Goal: Task Accomplishment & Management: Use online tool/utility

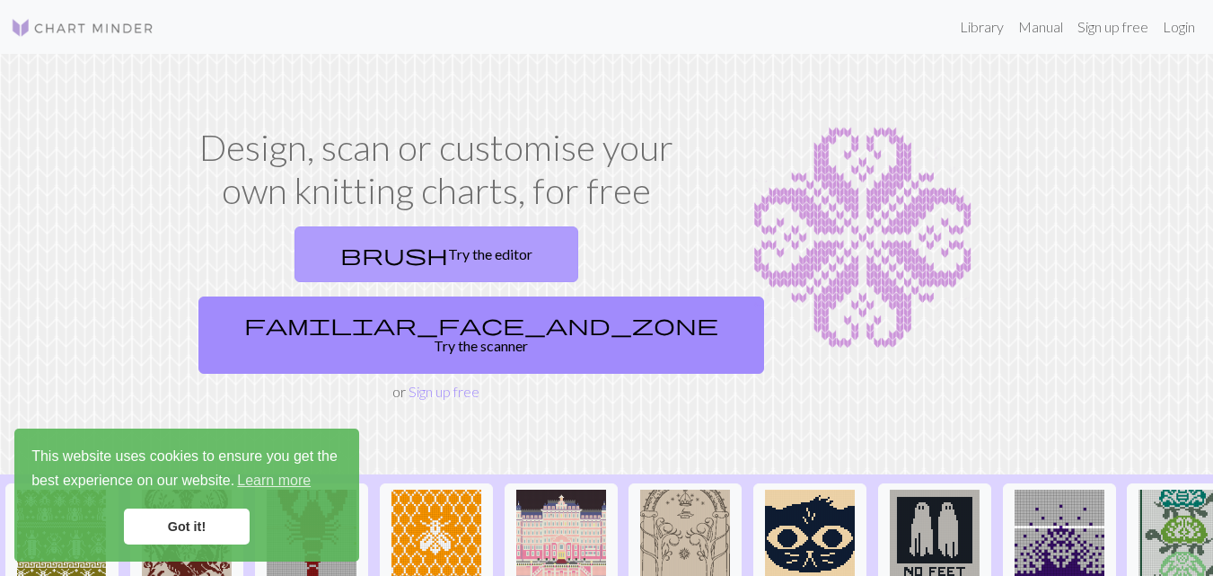
click at [348, 254] on link "brush Try the editor" at bounding box center [437, 254] width 284 height 56
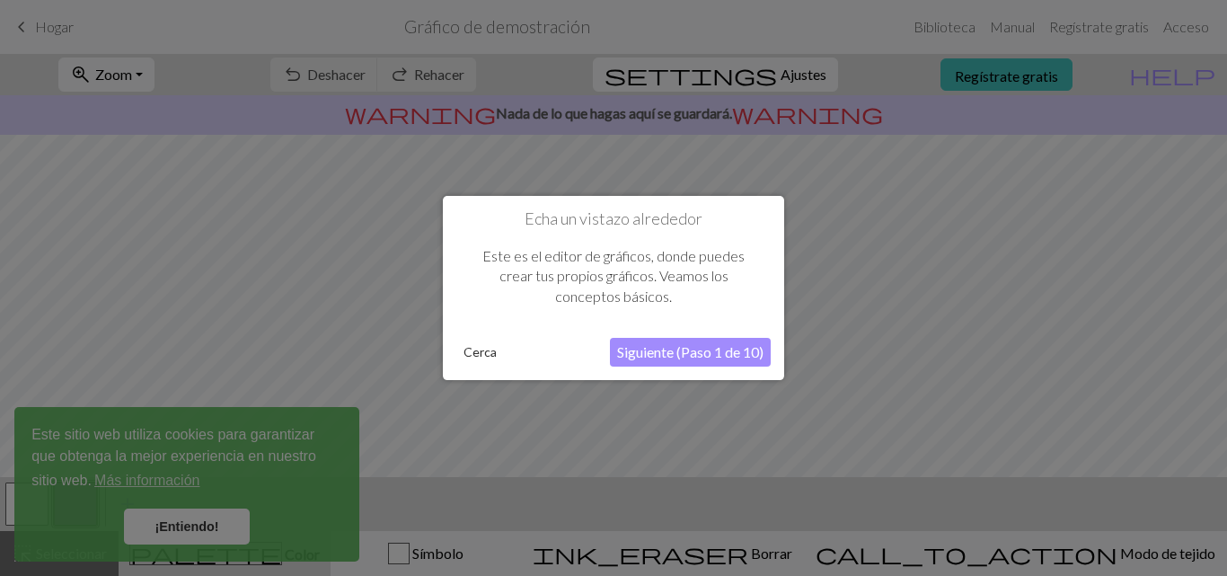
click at [667, 348] on font "Siguiente (Paso 1 de 10)" at bounding box center [690, 351] width 146 height 17
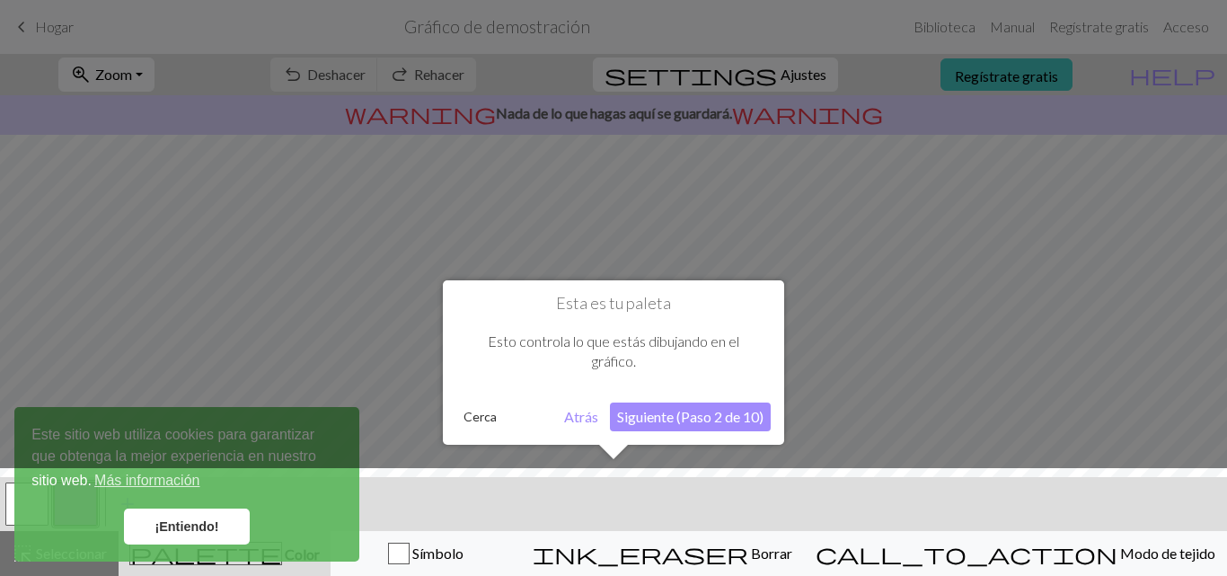
click at [189, 525] on div at bounding box center [613, 526] width 1245 height 117
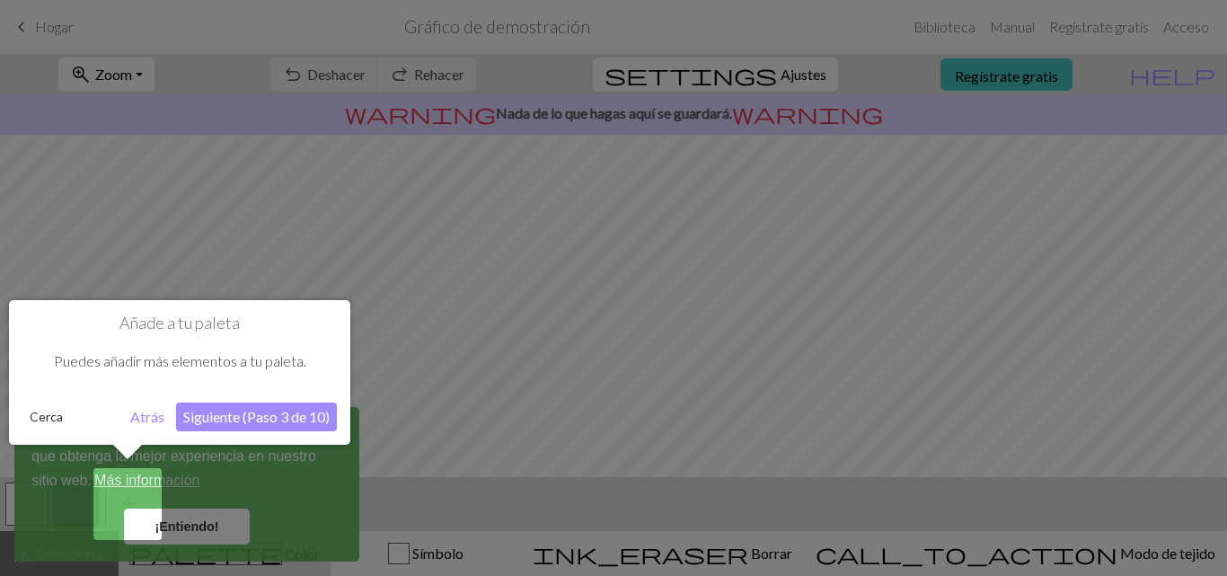
click at [250, 414] on font "Siguiente (Paso 3 de 10)" at bounding box center [256, 416] width 146 height 17
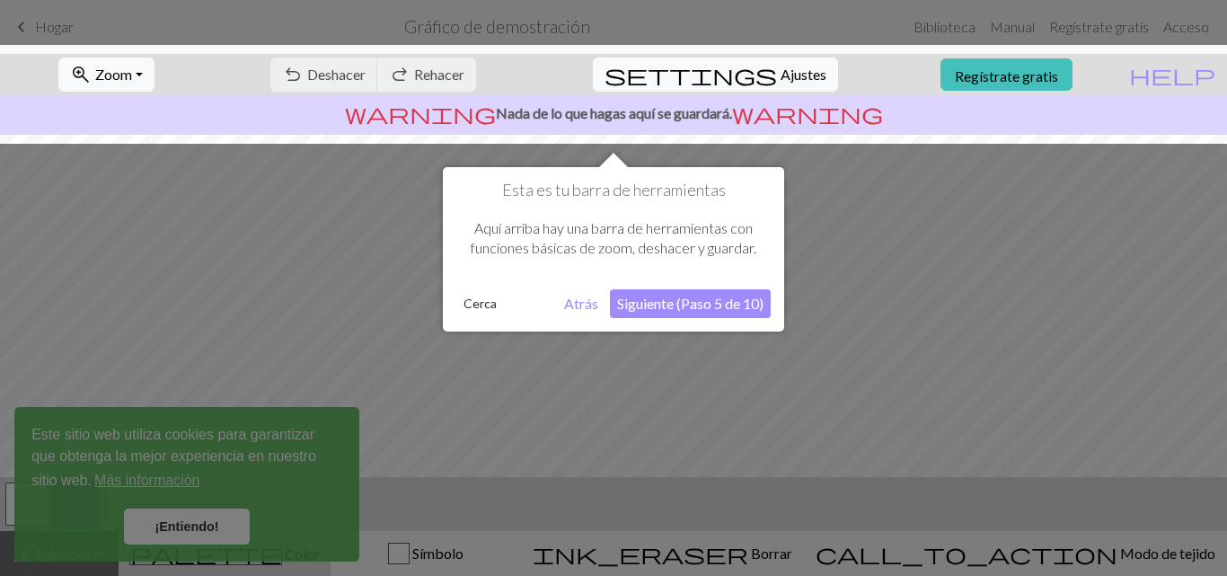
click at [658, 304] on font "Siguiente (Paso 5 de 10)" at bounding box center [690, 303] width 146 height 17
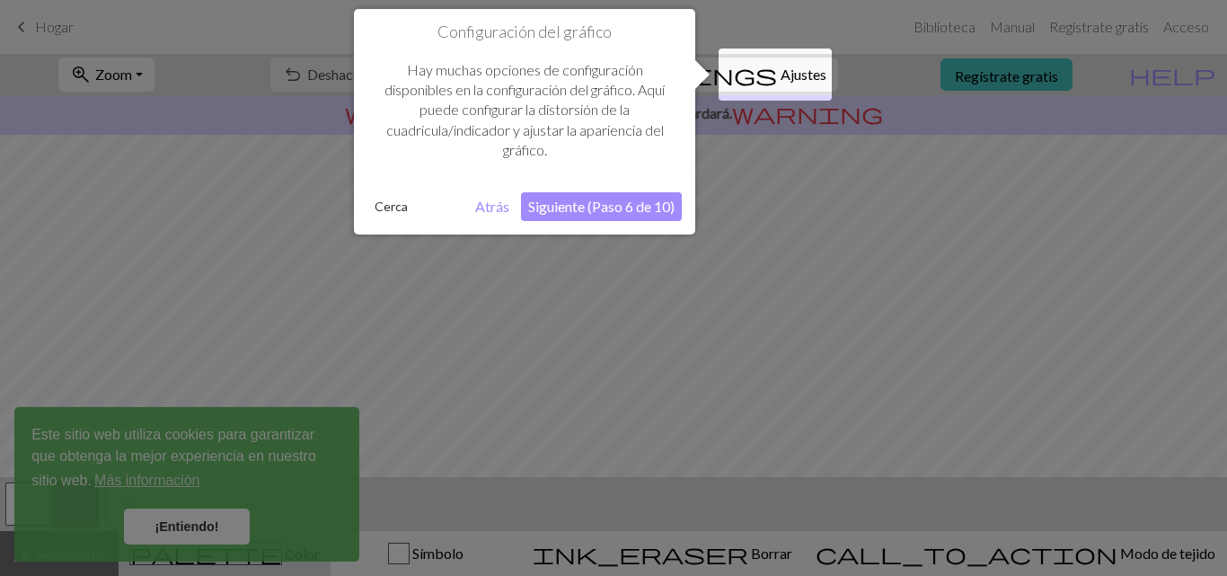
click at [601, 208] on font "Siguiente (Paso 6 de 10)" at bounding box center [601, 206] width 146 height 17
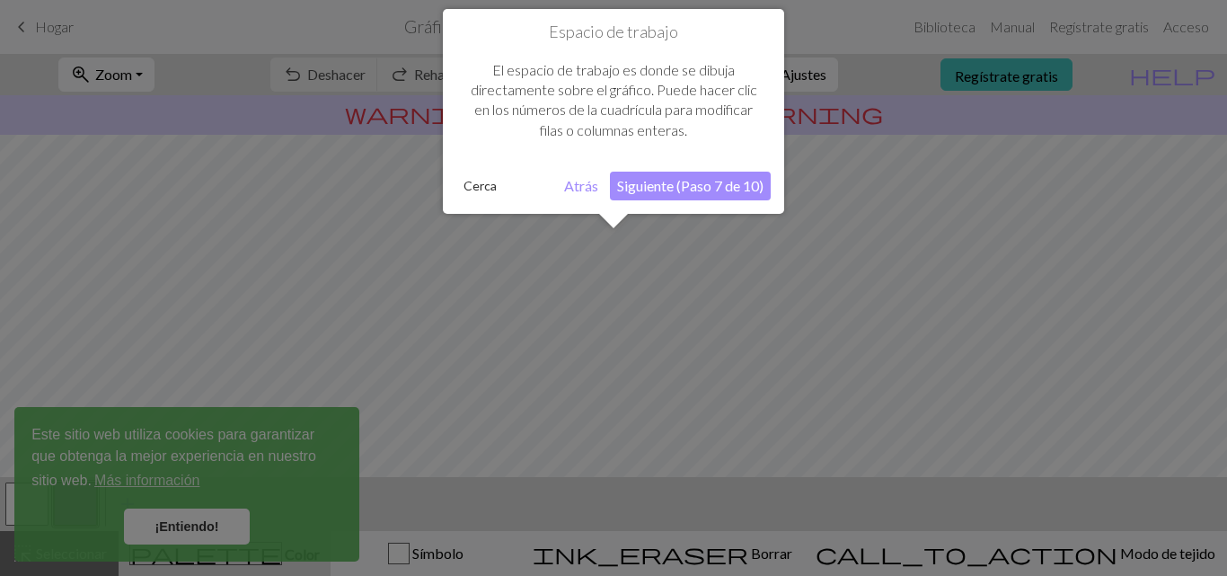
scroll to position [108, 0]
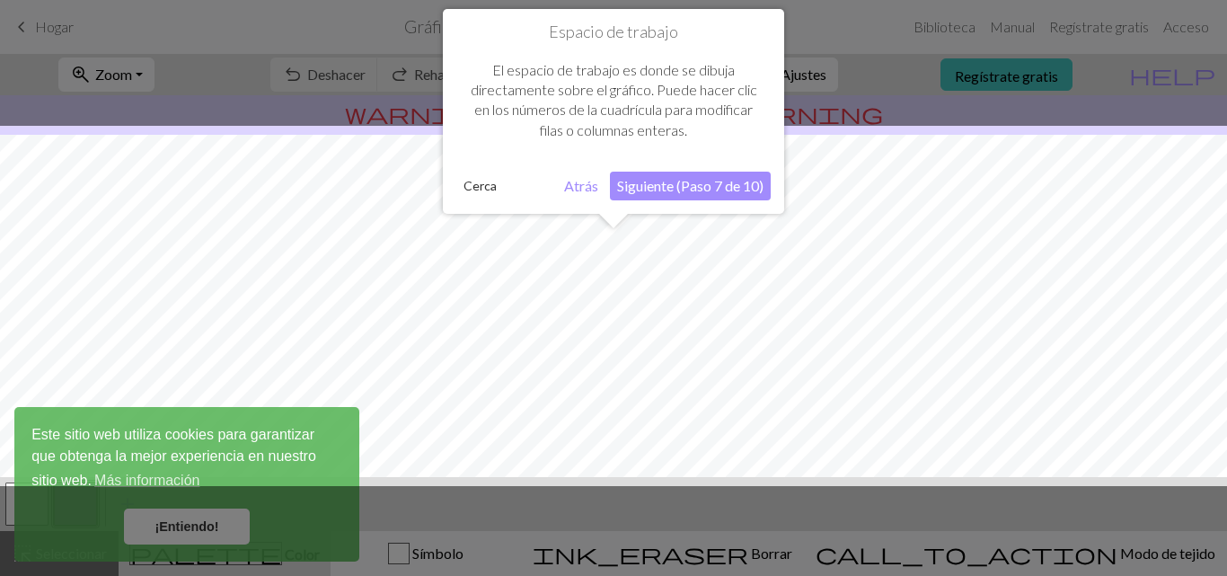
click at [687, 181] on font "Siguiente (Paso 7 de 10)" at bounding box center [690, 185] width 146 height 17
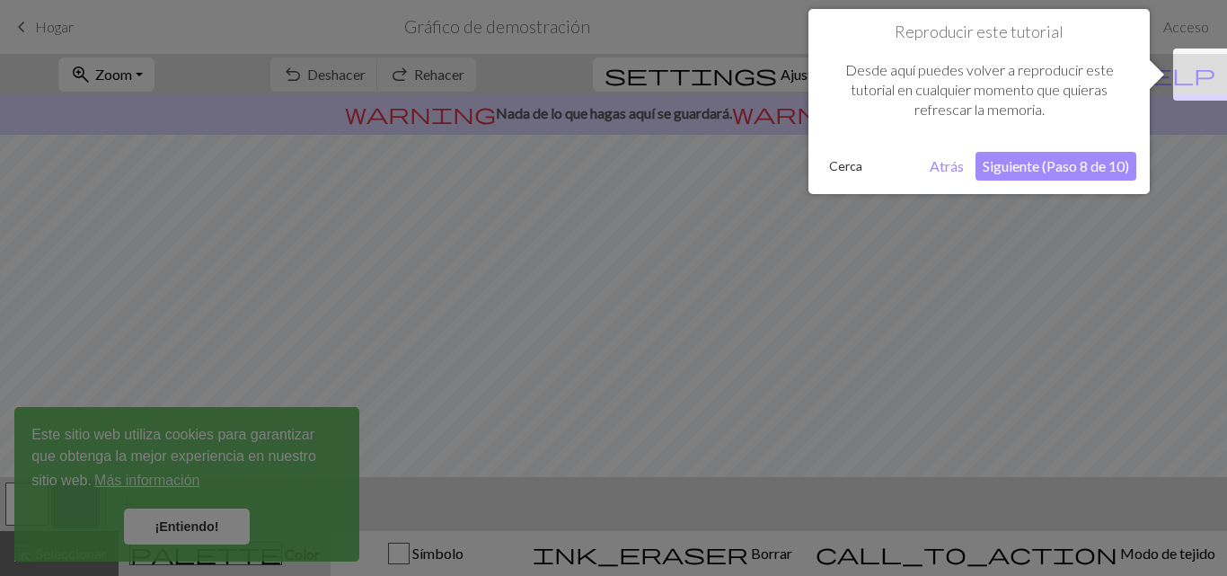
click at [1053, 168] on font "Siguiente (Paso 8 de 10)" at bounding box center [1056, 165] width 146 height 17
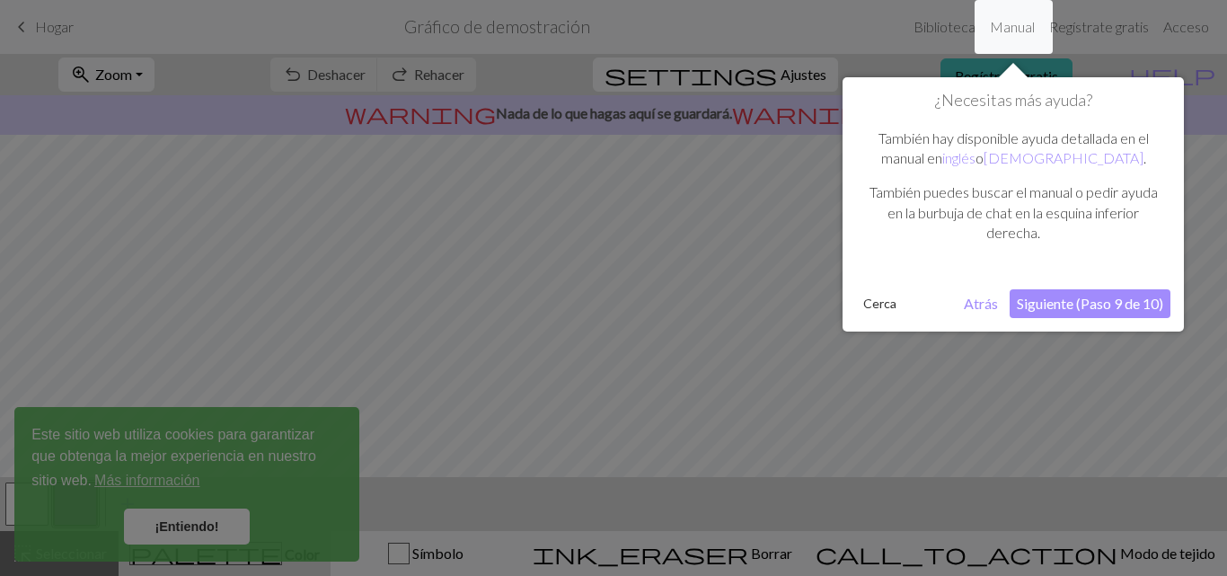
click at [1086, 291] on button "Siguiente (Paso 9 de 10)" at bounding box center [1089, 303] width 161 height 29
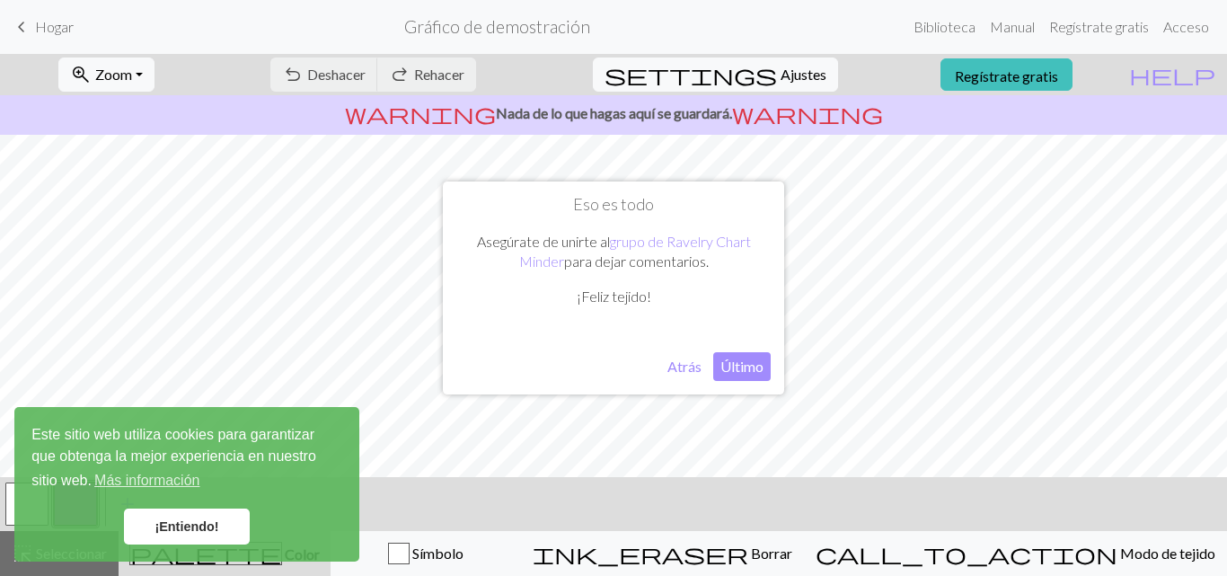
click at [733, 374] on font "Último" at bounding box center [741, 365] width 43 height 17
click at [201, 538] on link "¡Entiendo!" at bounding box center [187, 526] width 126 height 36
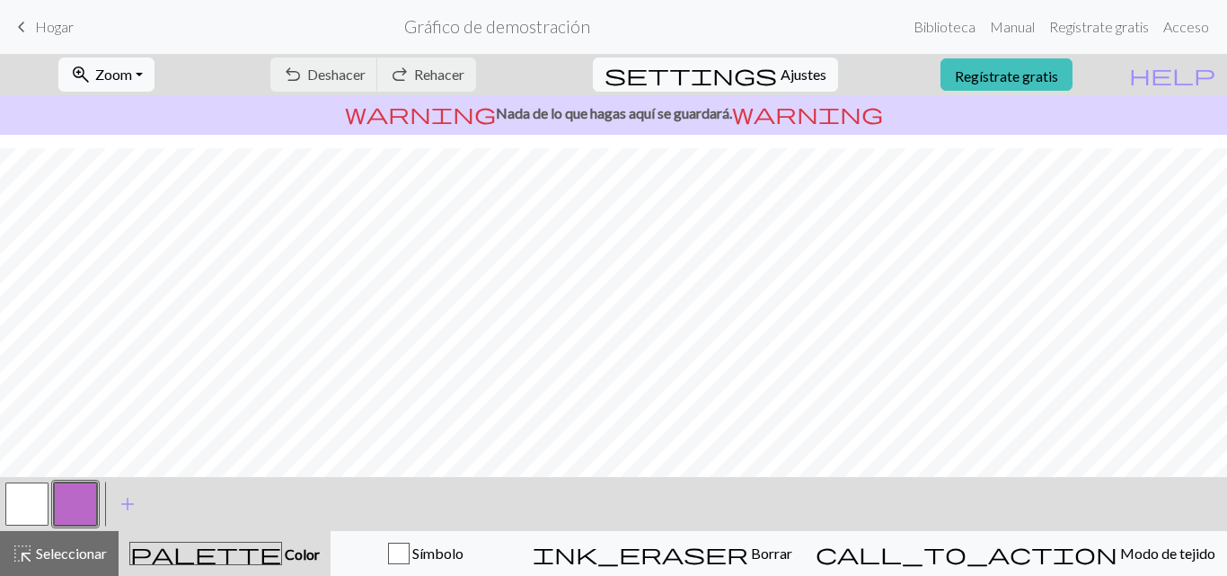
scroll to position [327, 0]
click at [28, 503] on button "button" at bounding box center [26, 503] width 43 height 43
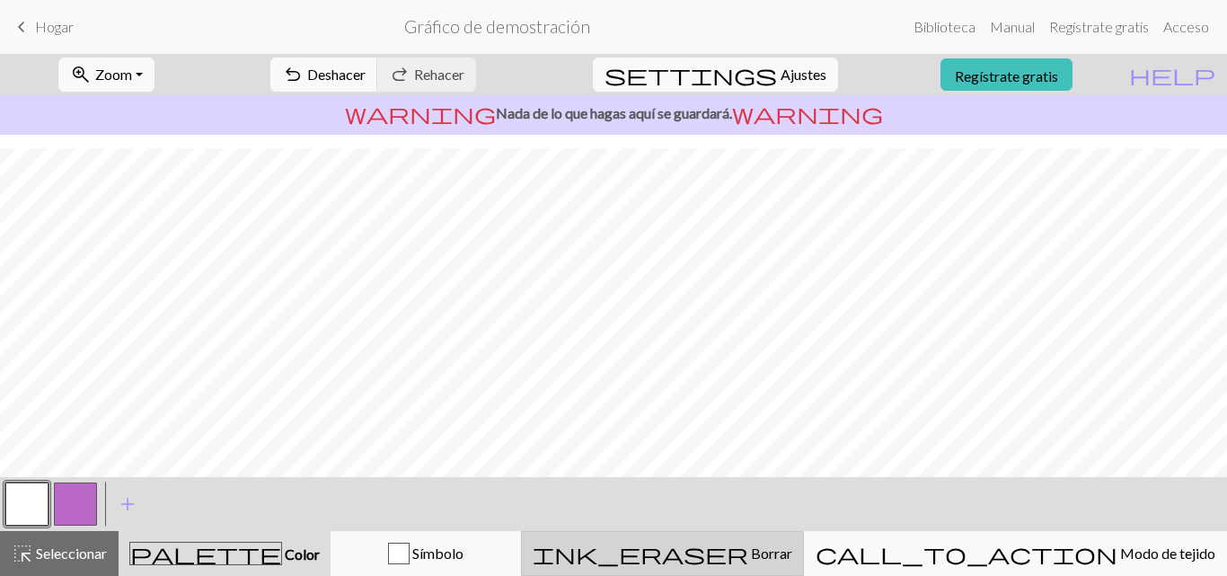
click at [792, 557] on font "Borrar" at bounding box center [771, 552] width 41 height 17
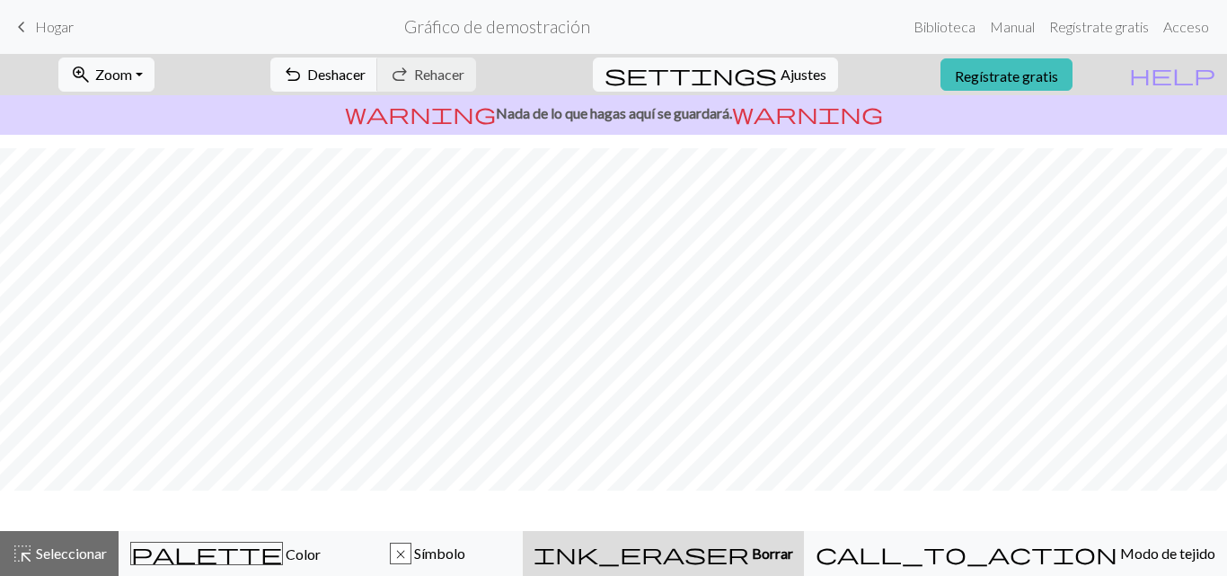
scroll to position [273, 0]
click at [793, 557] on font "Borrar" at bounding box center [772, 552] width 41 height 17
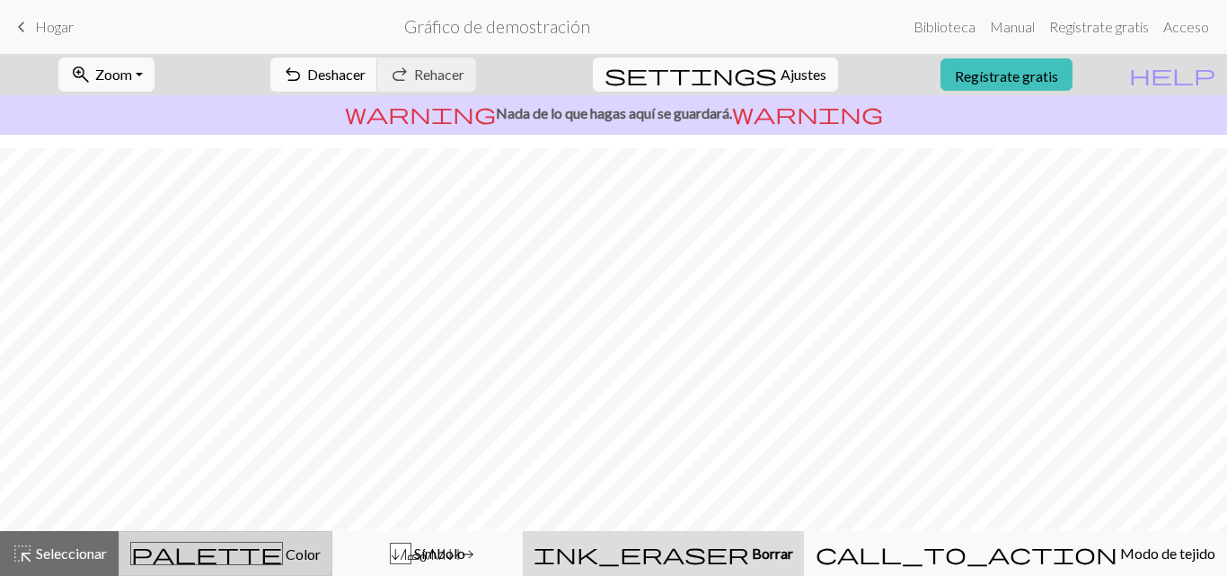
click at [149, 546] on div "palette Color Color" at bounding box center [225, 553] width 190 height 23
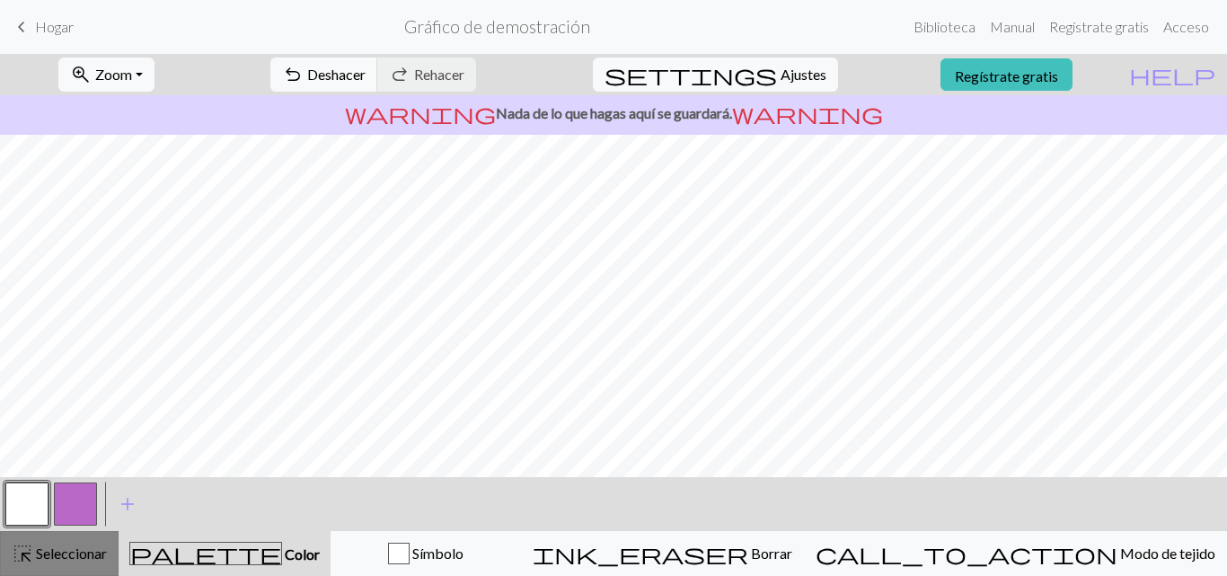
click at [77, 544] on font "Seleccionar" at bounding box center [71, 552] width 71 height 17
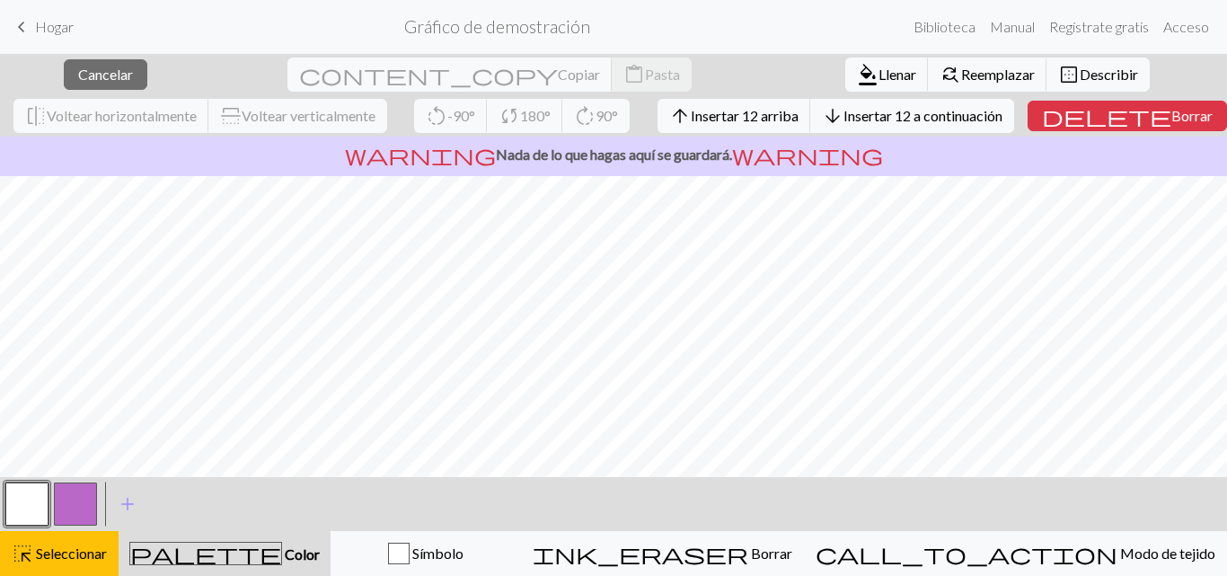
click at [31, 507] on button "button" at bounding box center [26, 503] width 43 height 43
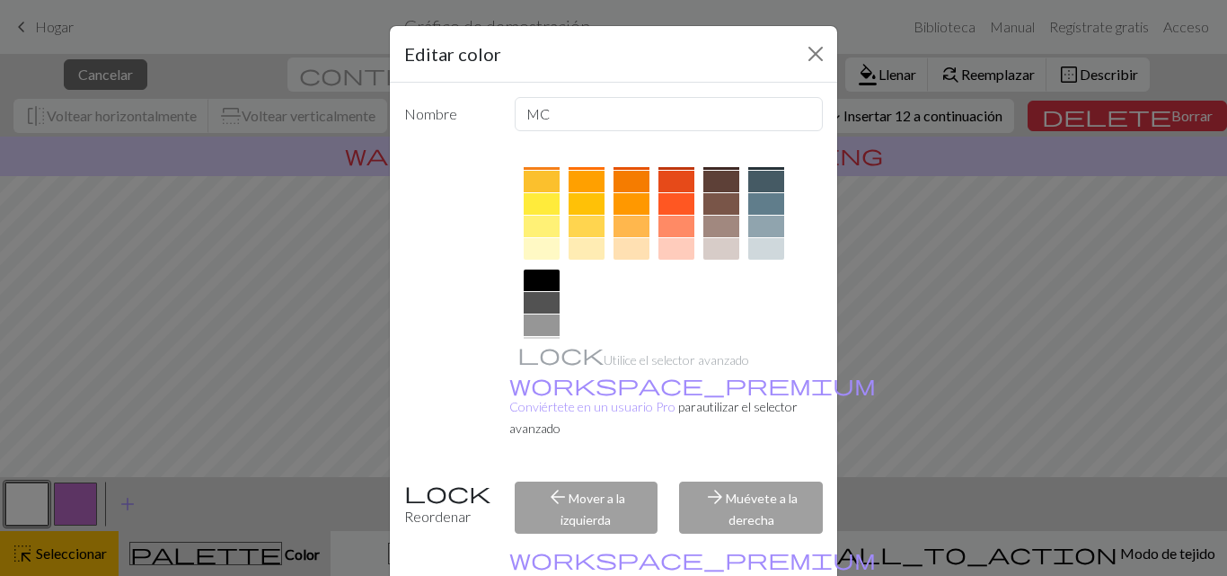
scroll to position [339, 0]
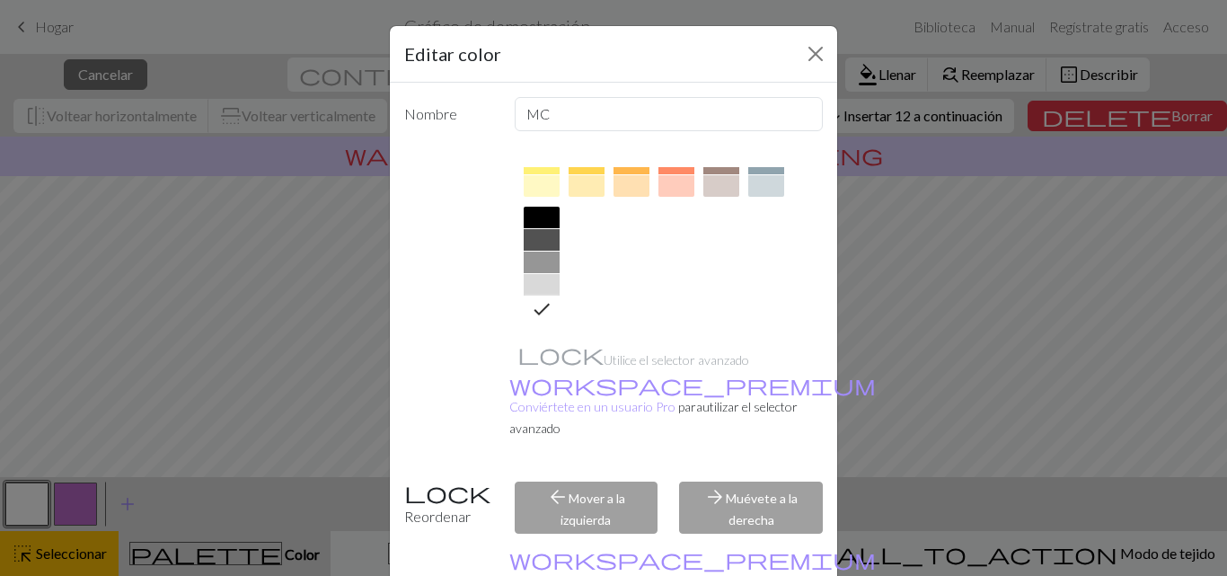
click at [540, 313] on icon at bounding box center [542, 309] width 22 height 22
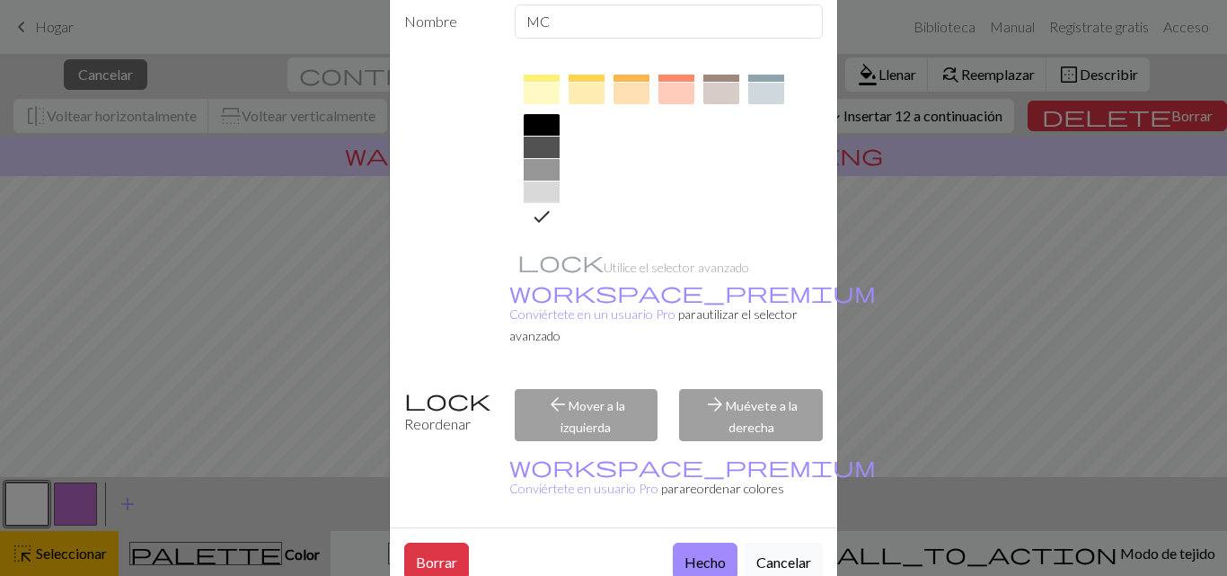
scroll to position [93, 0]
click at [683, 542] on button "Hecho" at bounding box center [705, 560] width 65 height 37
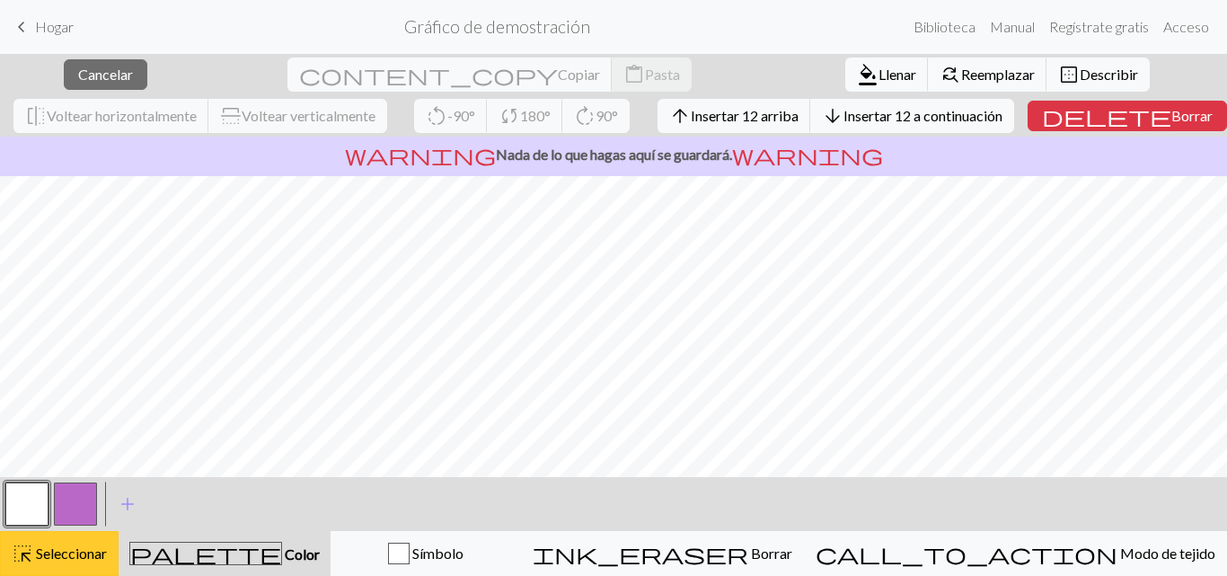
click at [73, 554] on font "Seleccionar" at bounding box center [71, 552] width 71 height 17
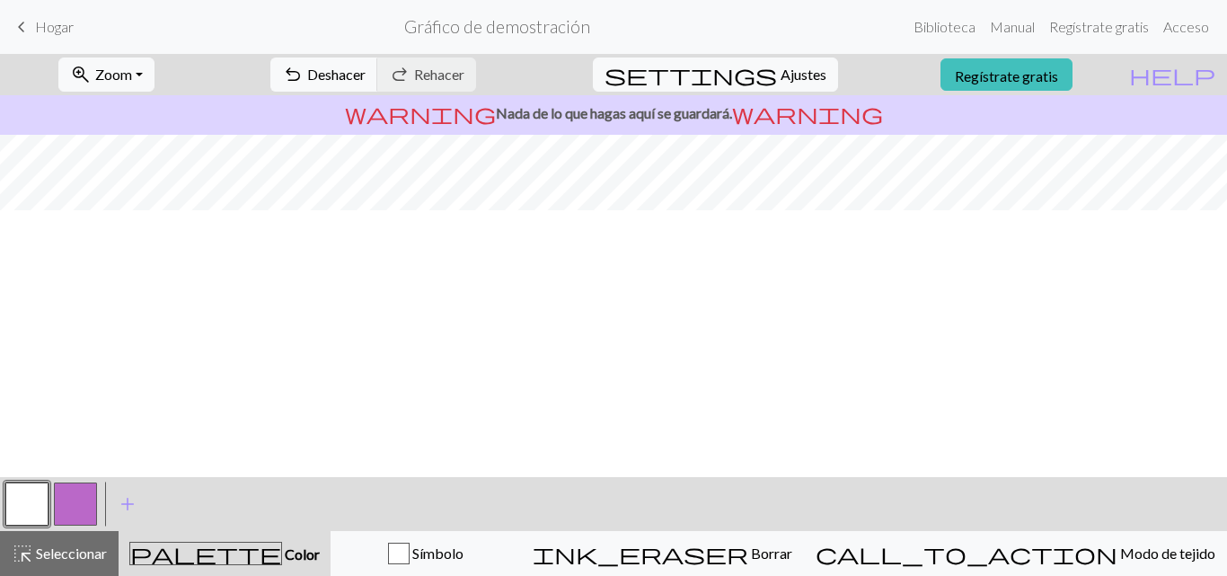
scroll to position [0, 0]
click at [480, 109] on span "warning" at bounding box center [420, 113] width 151 height 25
click at [754, 111] on span "warning" at bounding box center [807, 113] width 151 height 25
click at [382, 138] on div "zoom_in Zoom Zoom Se adapta a todos Ancho de ajuste Altura de ajuste 50% 100% 1…" at bounding box center [613, 315] width 1227 height 522
click at [978, 53] on nav "keyboard_arrow_left Hogar Gráfico de demostración Biblioteca Manual Regístrate …" at bounding box center [613, 27] width 1227 height 54
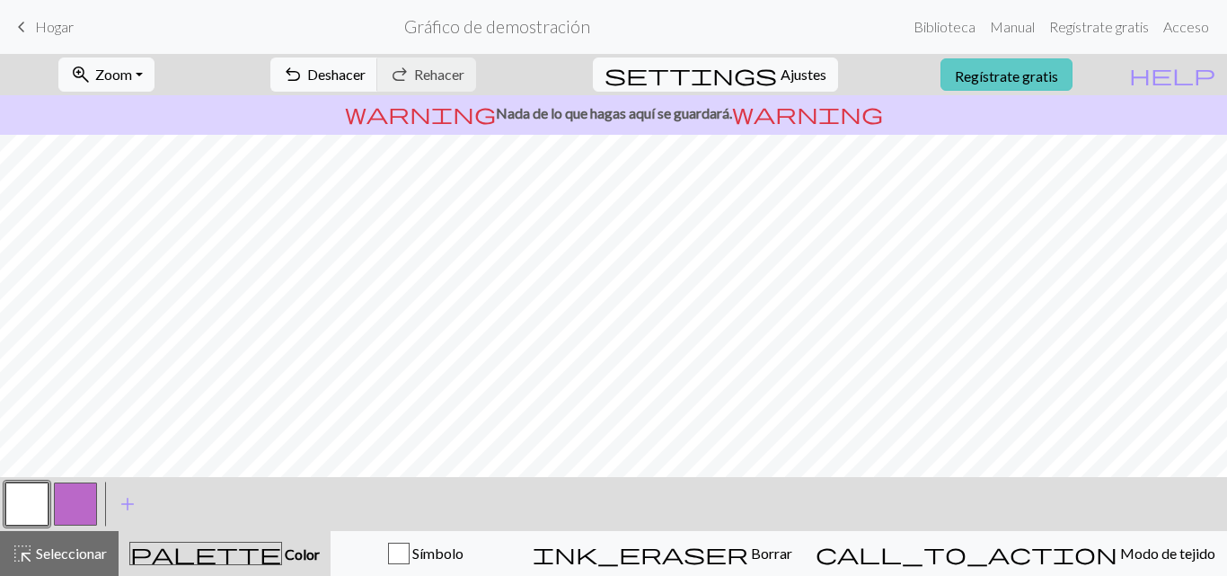
click at [1004, 66] on font "Regístrate gratis" at bounding box center [1006, 74] width 103 height 17
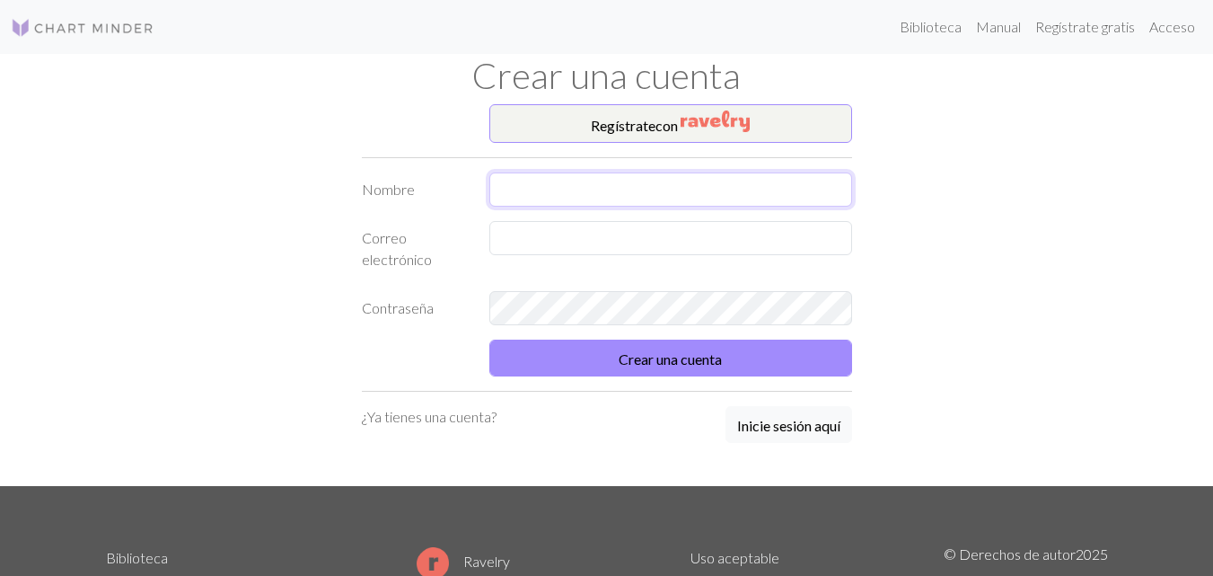
click at [551, 187] on input "text" at bounding box center [670, 189] width 363 height 34
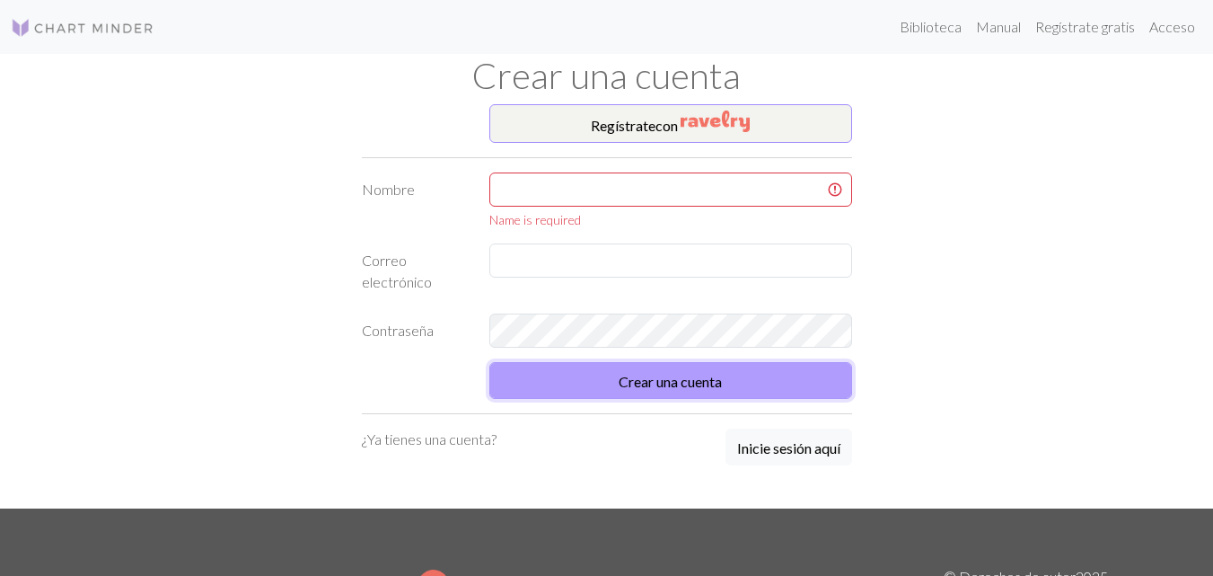
click at [644, 363] on button "Crear una cuenta" at bounding box center [670, 380] width 363 height 37
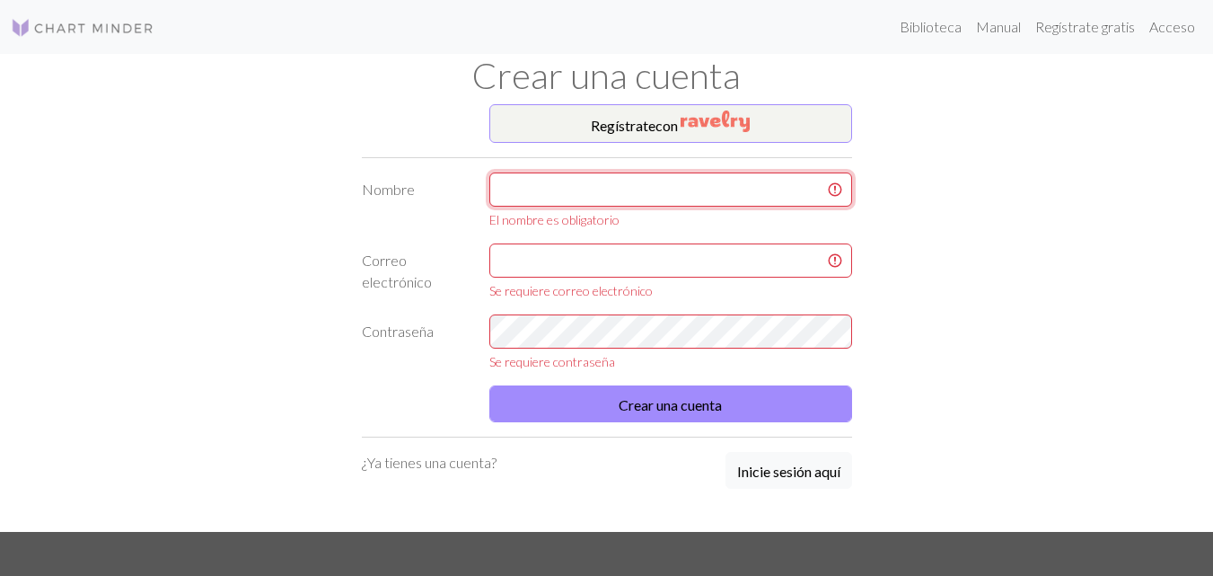
click at [605, 200] on input "text" at bounding box center [670, 189] width 363 height 34
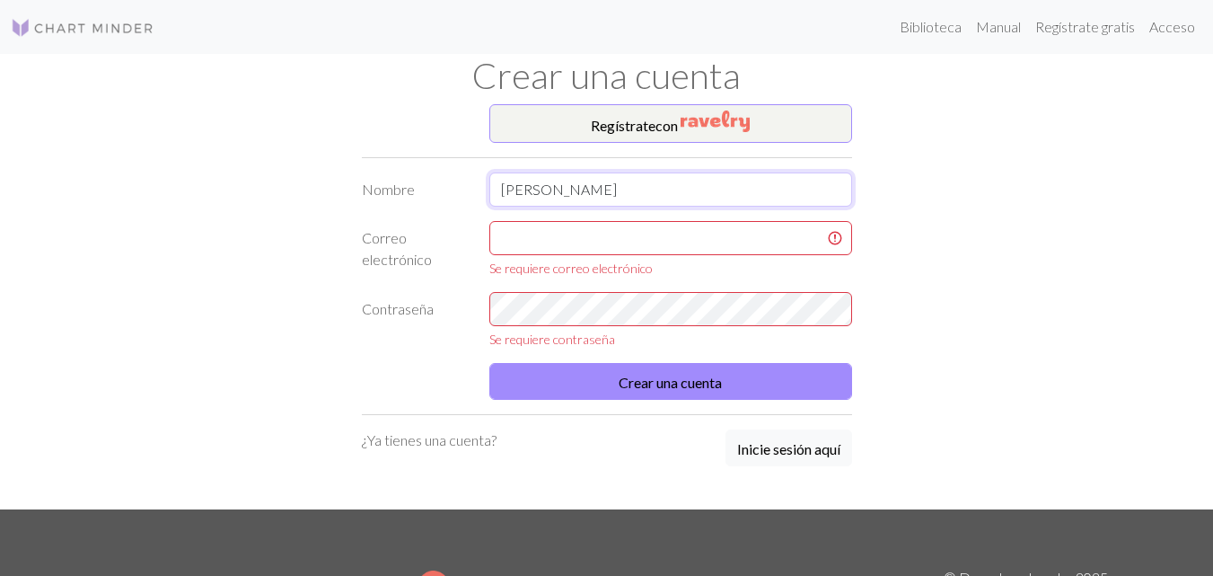
type input "[PERSON_NAME]"
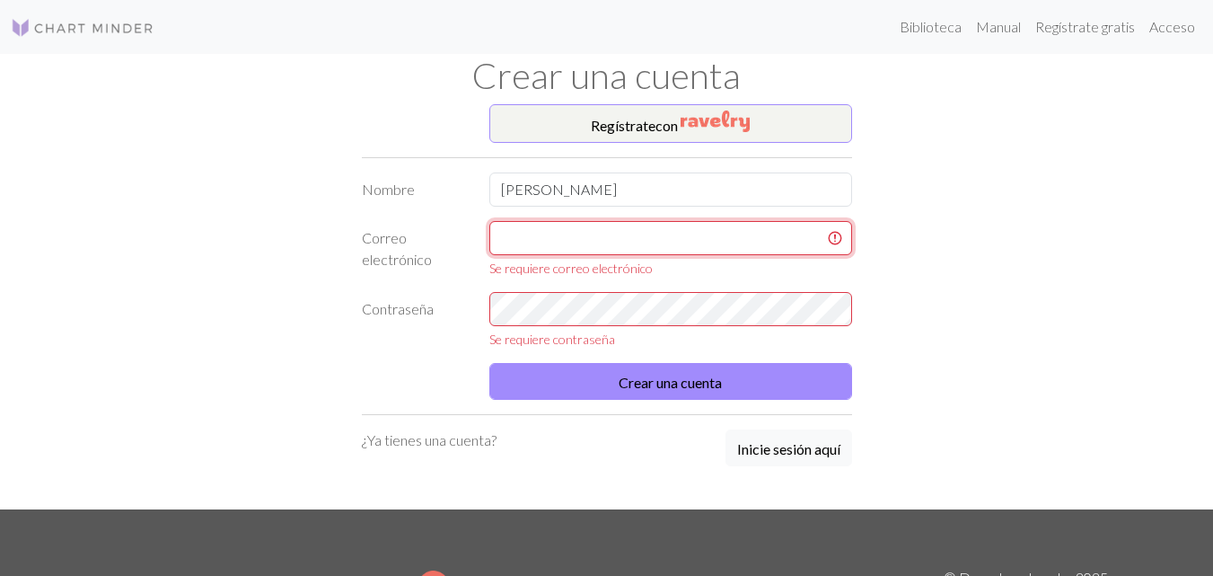
click at [588, 235] on input "text" at bounding box center [670, 238] width 363 height 34
type input "[EMAIL_ADDRESS][DOMAIN_NAME]"
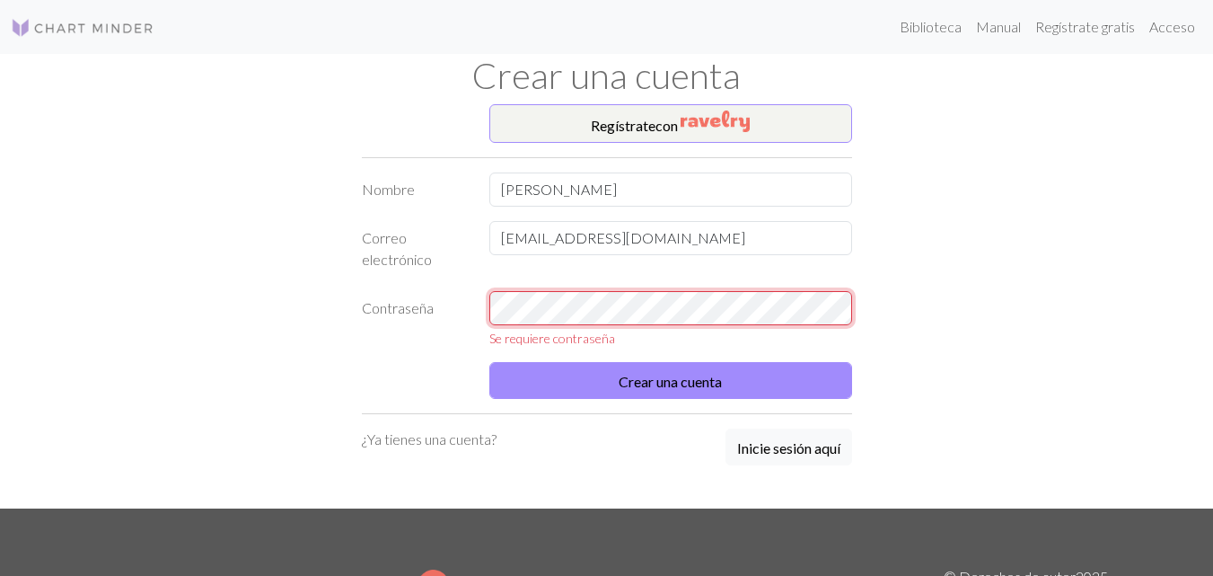
click at [366, 304] on div "Contraseña Se requiere contraseña" at bounding box center [607, 319] width 512 height 57
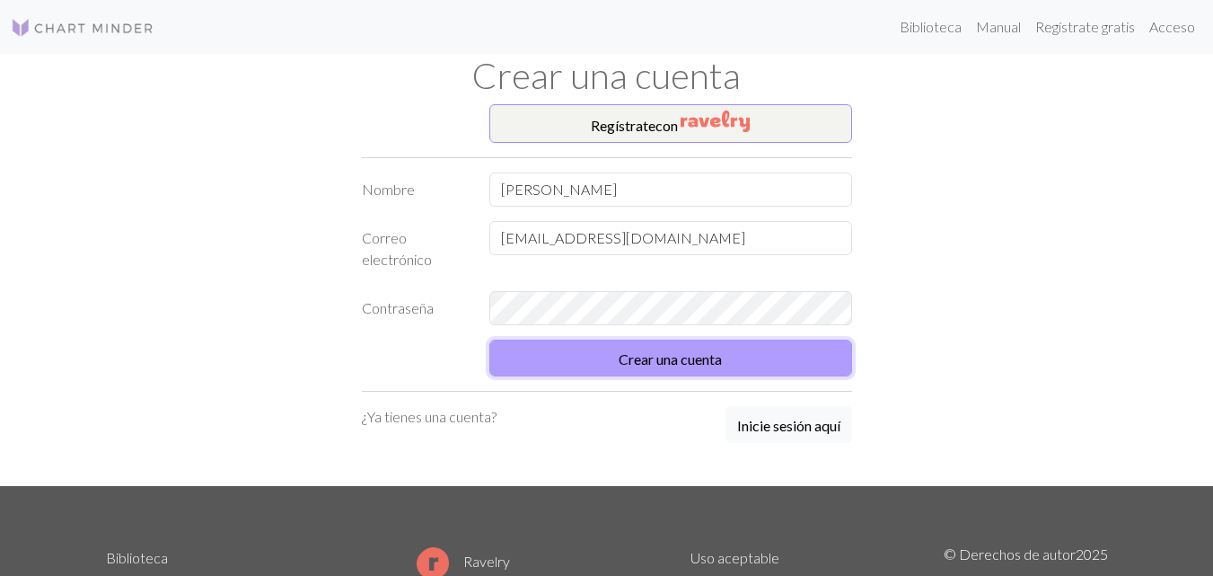
click at [623, 359] on font "Crear una cuenta" at bounding box center [670, 358] width 103 height 17
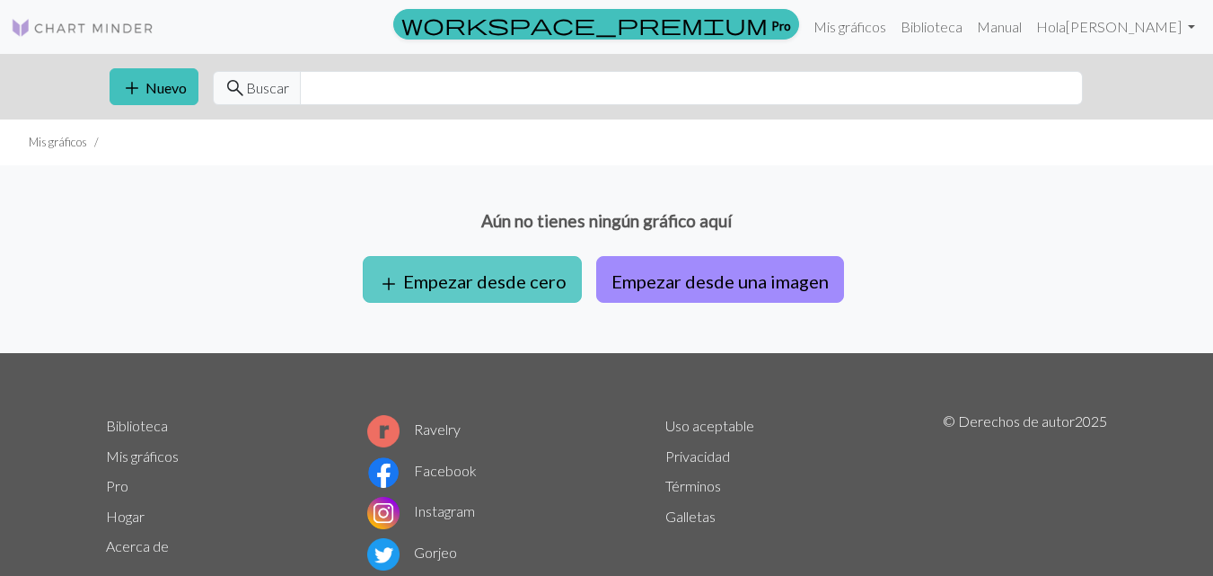
click at [542, 277] on font "Empezar desde cero" at bounding box center [484, 281] width 163 height 22
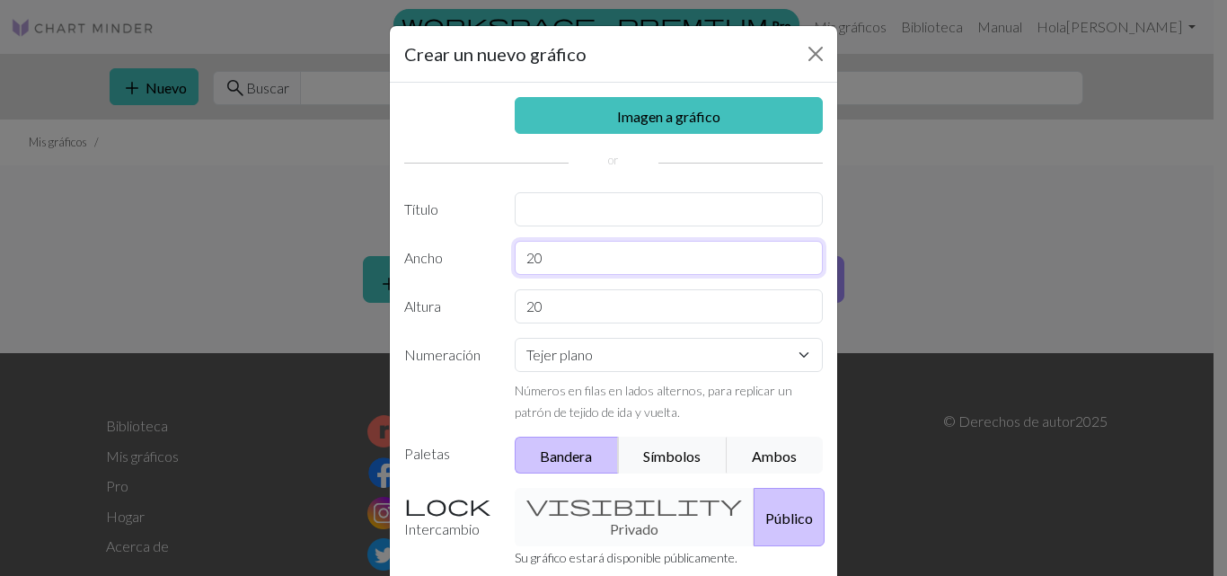
click at [516, 259] on input "20" at bounding box center [669, 258] width 309 height 34
type input "40"
click at [527, 307] on input "20" at bounding box center [669, 306] width 309 height 34
type input "40"
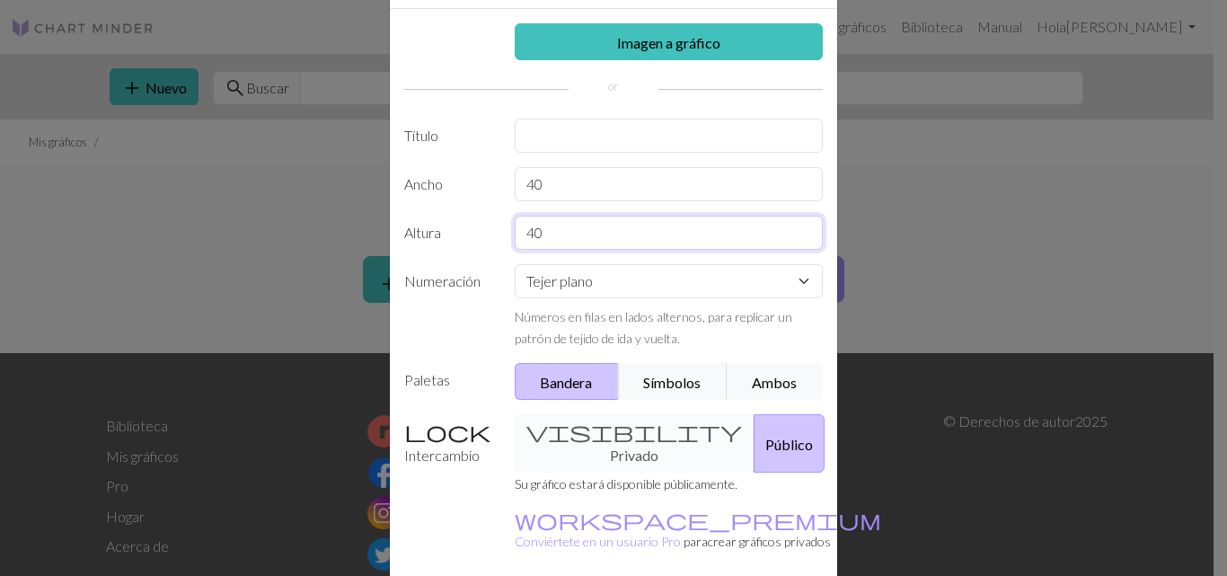
scroll to position [163, 0]
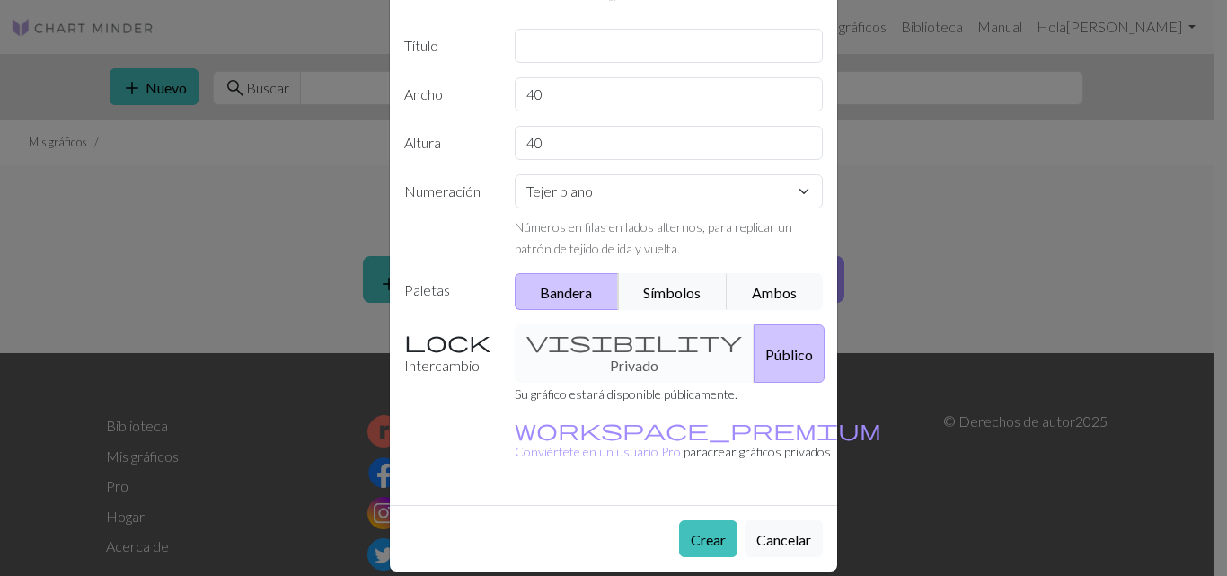
click at [619, 346] on div "visibility Privado Público" at bounding box center [669, 353] width 331 height 58
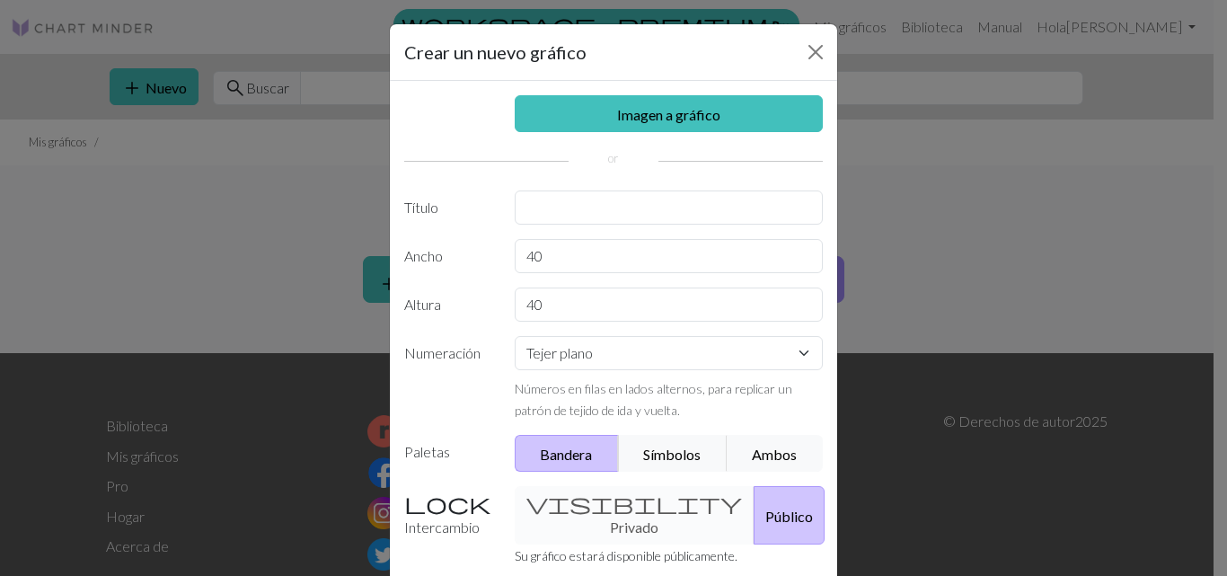
scroll to position [0, 0]
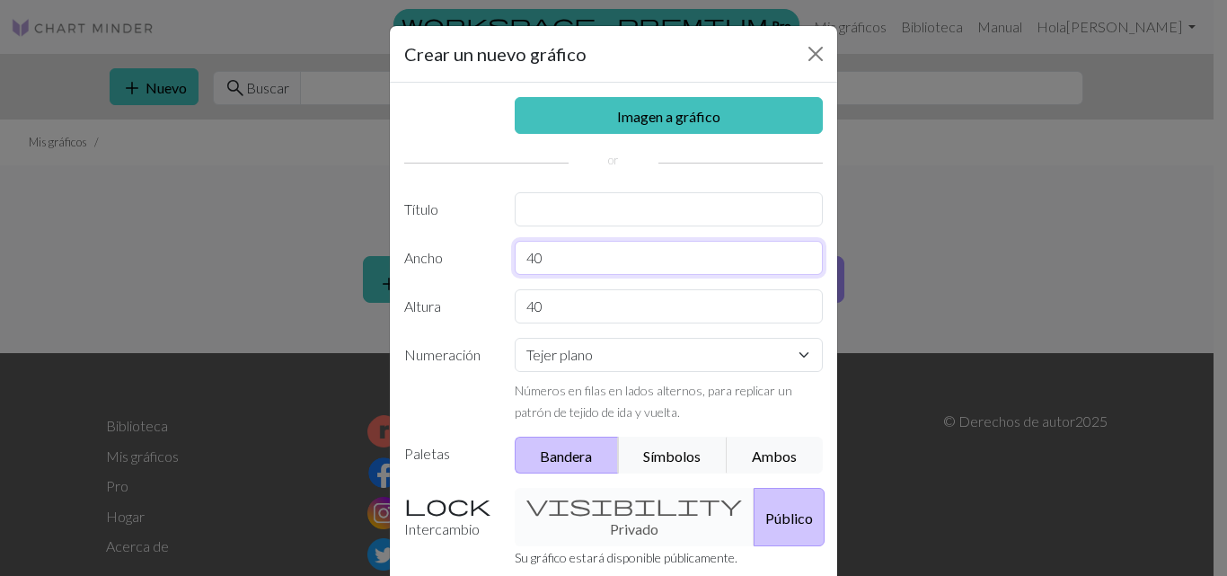
click at [528, 259] on input "40" at bounding box center [669, 258] width 309 height 34
type input "47"
click at [529, 306] on input "40" at bounding box center [669, 306] width 309 height 34
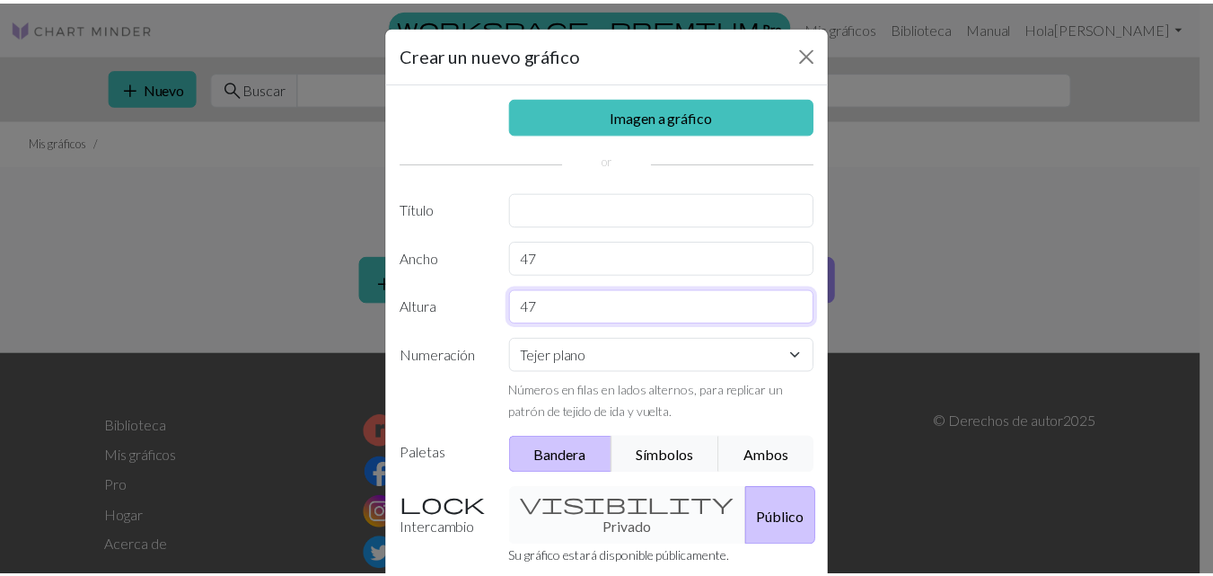
scroll to position [163, 0]
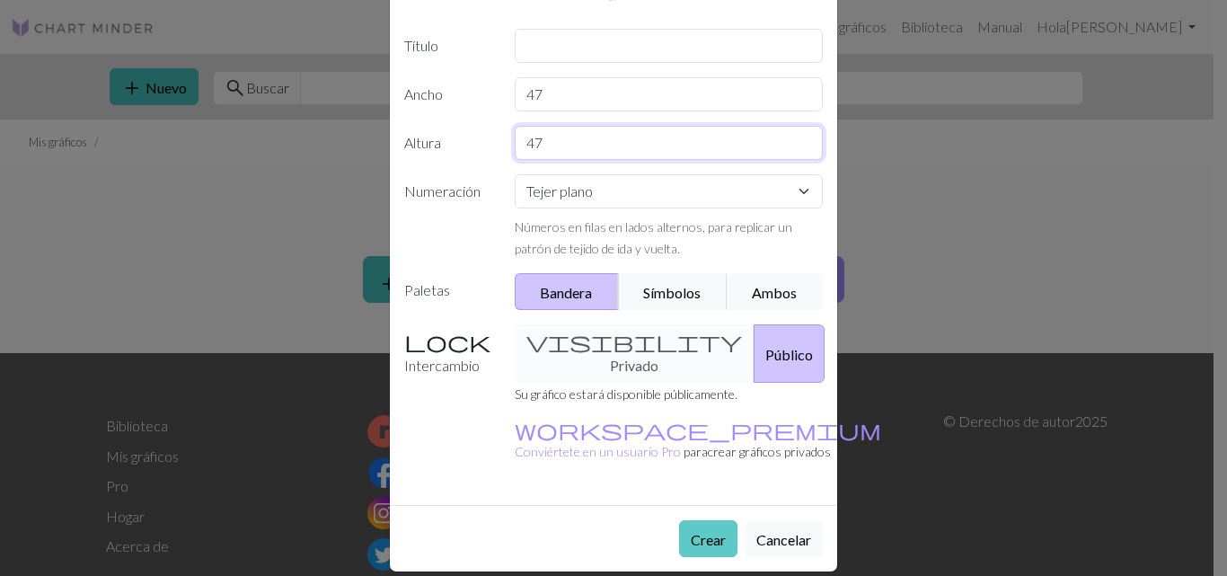
type input "47"
click at [691, 531] on font "Crear" at bounding box center [708, 539] width 35 height 17
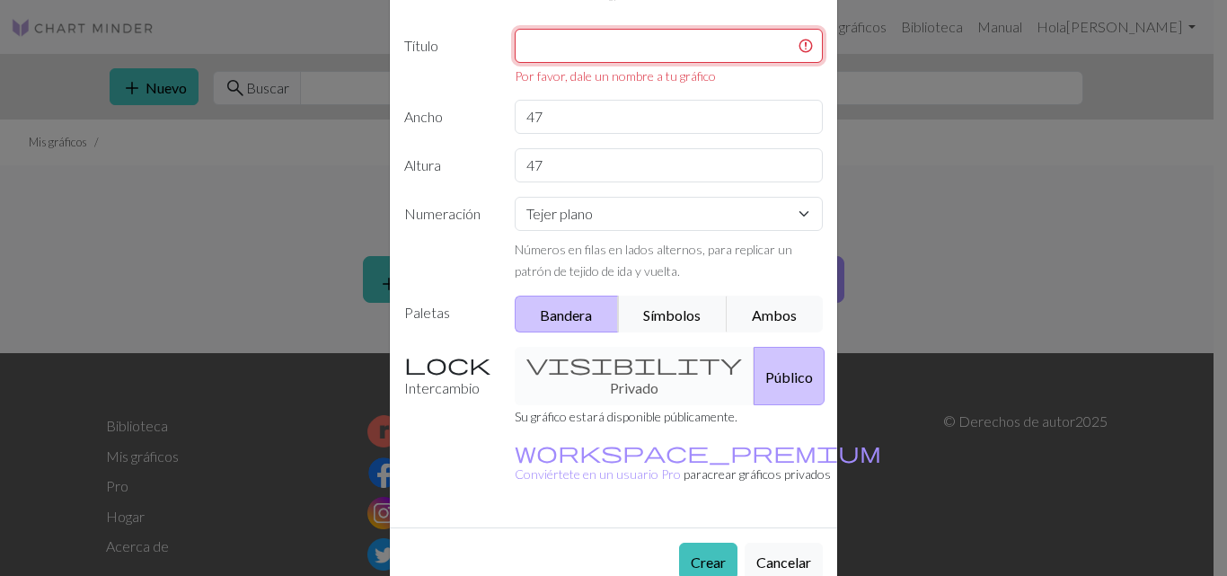
click at [649, 43] on input "text" at bounding box center [669, 46] width 309 height 34
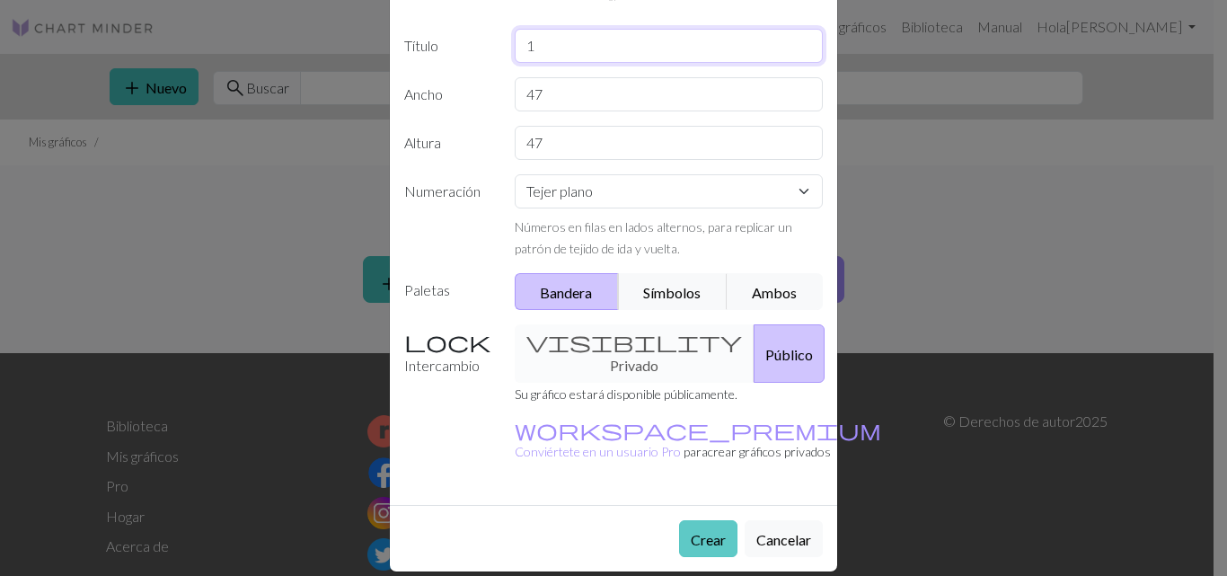
type input "1"
click at [691, 531] on font "Crear" at bounding box center [708, 539] width 35 height 17
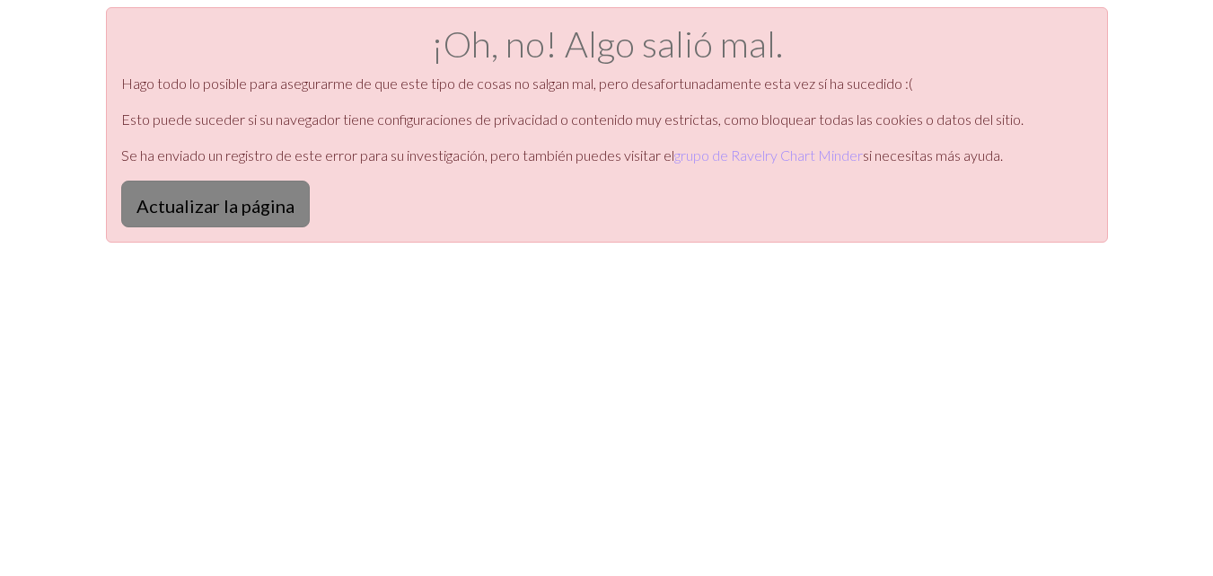
click at [252, 216] on font "Actualizar la página" at bounding box center [216, 206] width 158 height 22
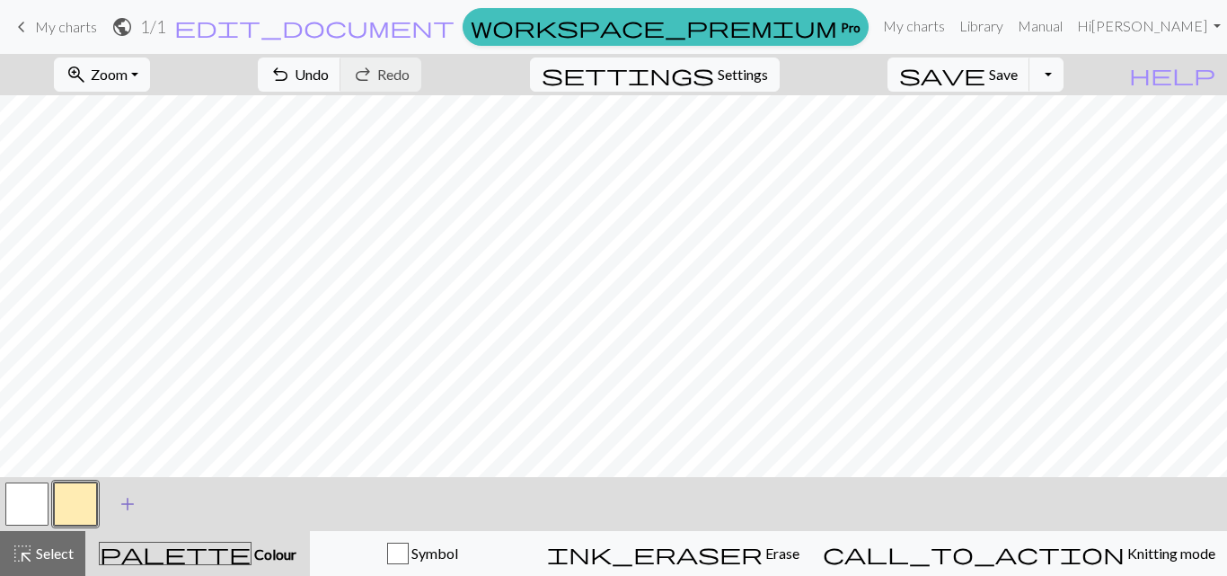
click at [122, 503] on span "add" at bounding box center [128, 503] width 22 height 25
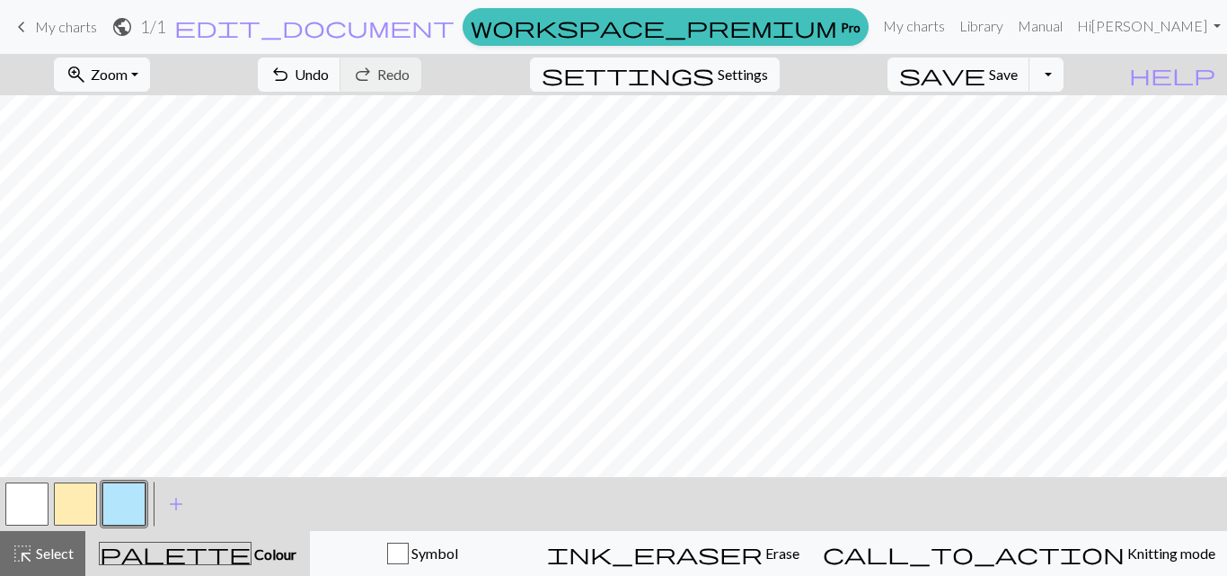
click at [35, 514] on button "button" at bounding box center [26, 503] width 43 height 43
click at [134, 521] on button "button" at bounding box center [123, 503] width 43 height 43
click at [329, 80] on span "Undo" at bounding box center [312, 74] width 34 height 17
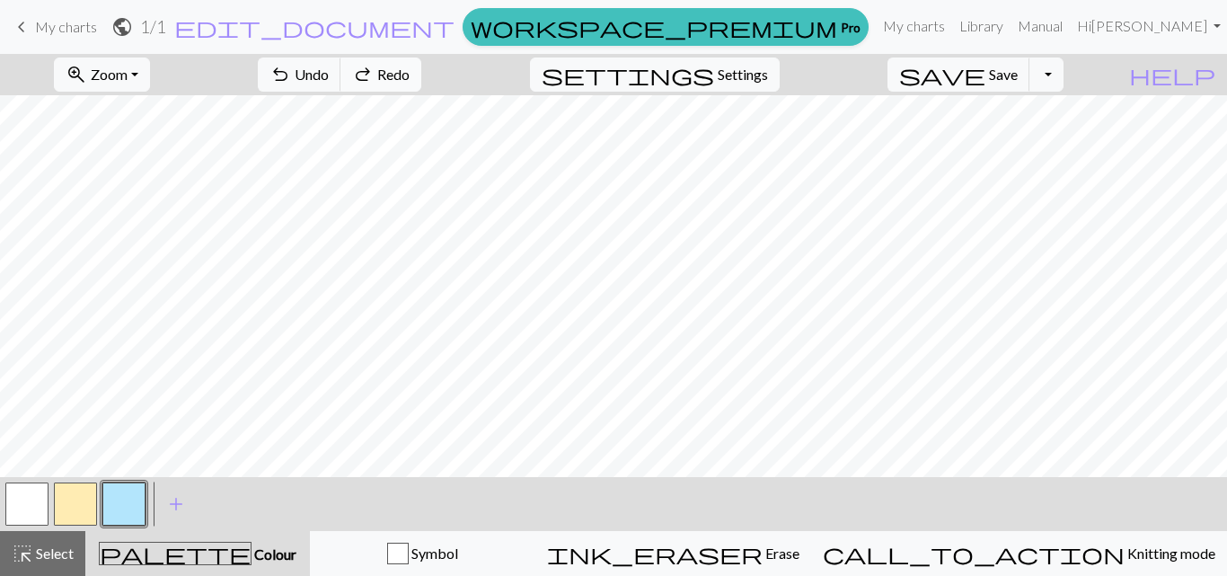
click at [374, 83] on span "redo" at bounding box center [363, 74] width 22 height 25
click at [150, 75] on button "zoom_in Zoom Zoom" at bounding box center [102, 74] width 96 height 34
click at [137, 228] on button "50%" at bounding box center [126, 215] width 142 height 29
click at [150, 71] on button "zoom_in Zoom Zoom" at bounding box center [102, 74] width 96 height 34
click at [141, 246] on button "100%" at bounding box center [126, 244] width 142 height 29
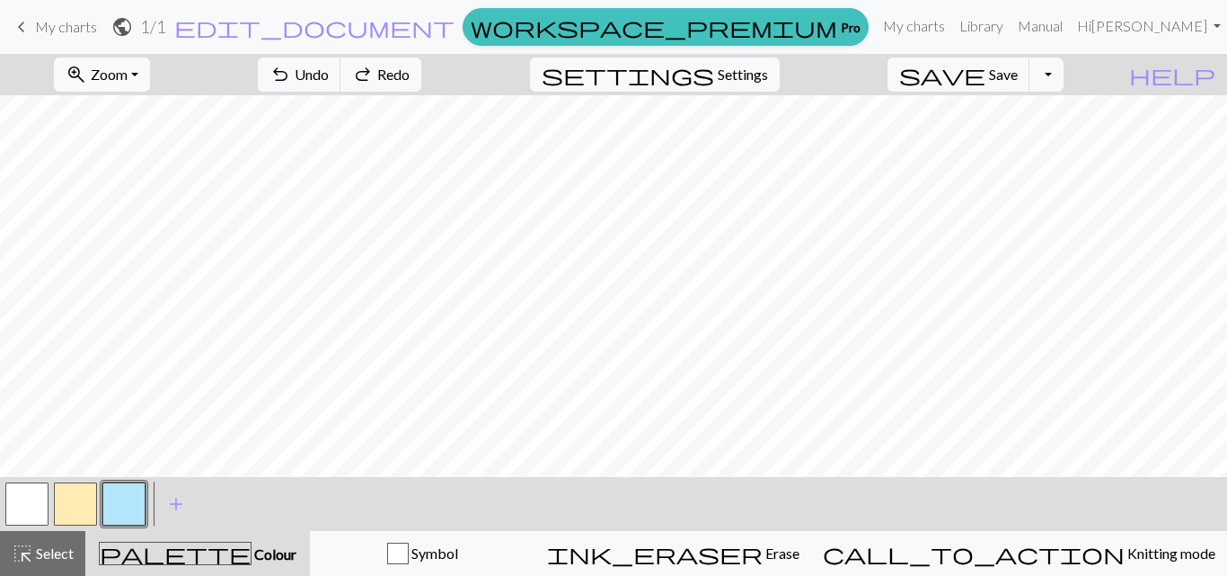
click at [128, 81] on span "Zoom" at bounding box center [109, 74] width 37 height 17
click at [133, 216] on button "50%" at bounding box center [126, 215] width 142 height 29
click at [128, 73] on span "Zoom" at bounding box center [109, 74] width 37 height 17
click at [163, 275] on button "150%" at bounding box center [126, 273] width 142 height 29
click at [150, 72] on button "zoom_in Zoom Zoom" at bounding box center [102, 74] width 96 height 34
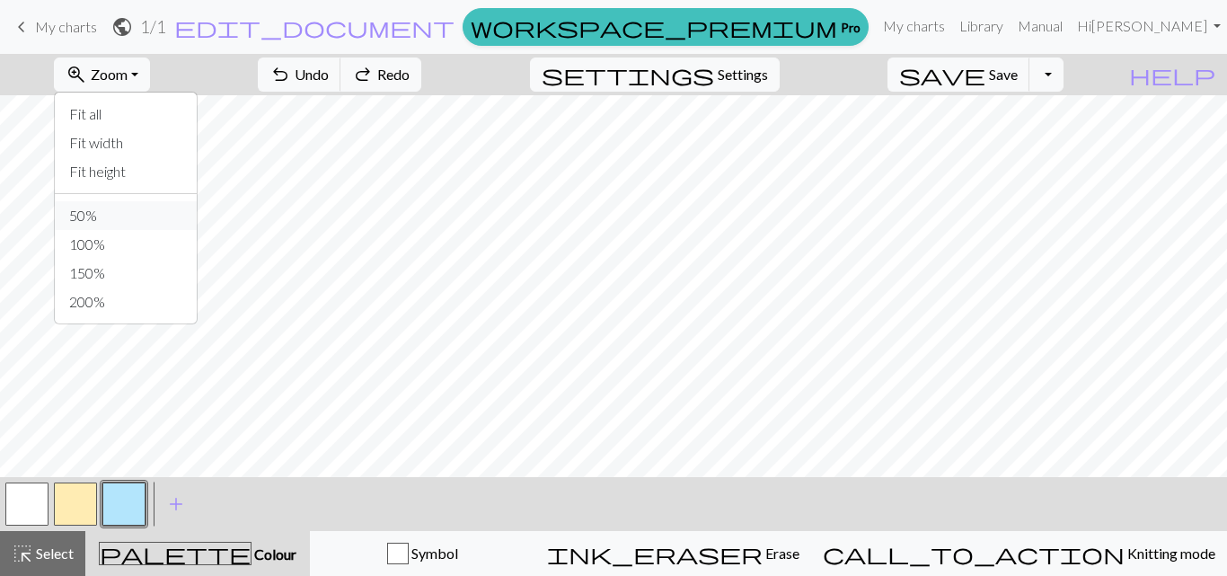
click at [142, 206] on button "50%" at bounding box center [126, 215] width 142 height 29
click at [78, 508] on button "button" at bounding box center [75, 503] width 43 height 43
click at [170, 507] on span "add" at bounding box center [176, 503] width 22 height 25
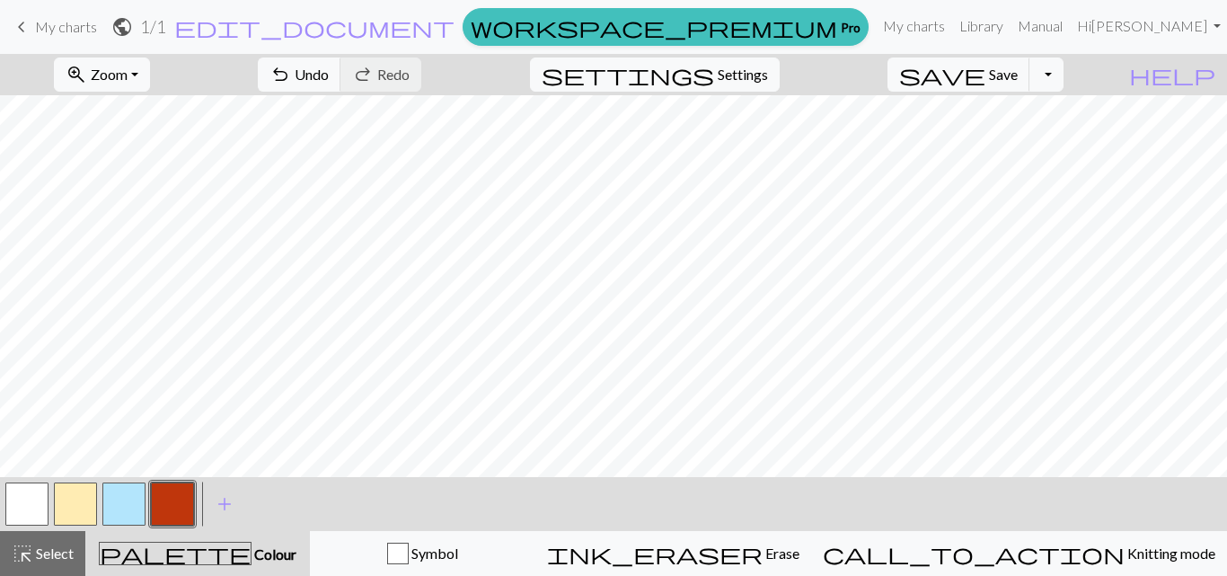
click at [75, 492] on button "button" at bounding box center [75, 503] width 43 height 43
click at [77, 501] on button "button" at bounding box center [75, 503] width 43 height 43
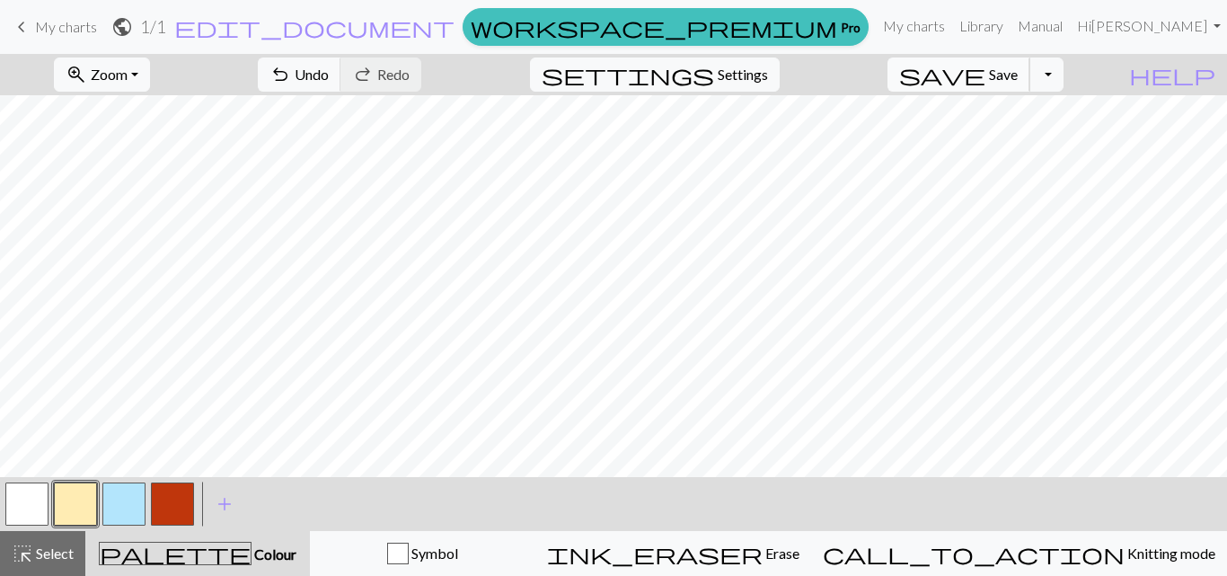
click at [1018, 75] on span "Save" at bounding box center [1003, 74] width 29 height 17
